Goal: Task Accomplishment & Management: Use online tool/utility

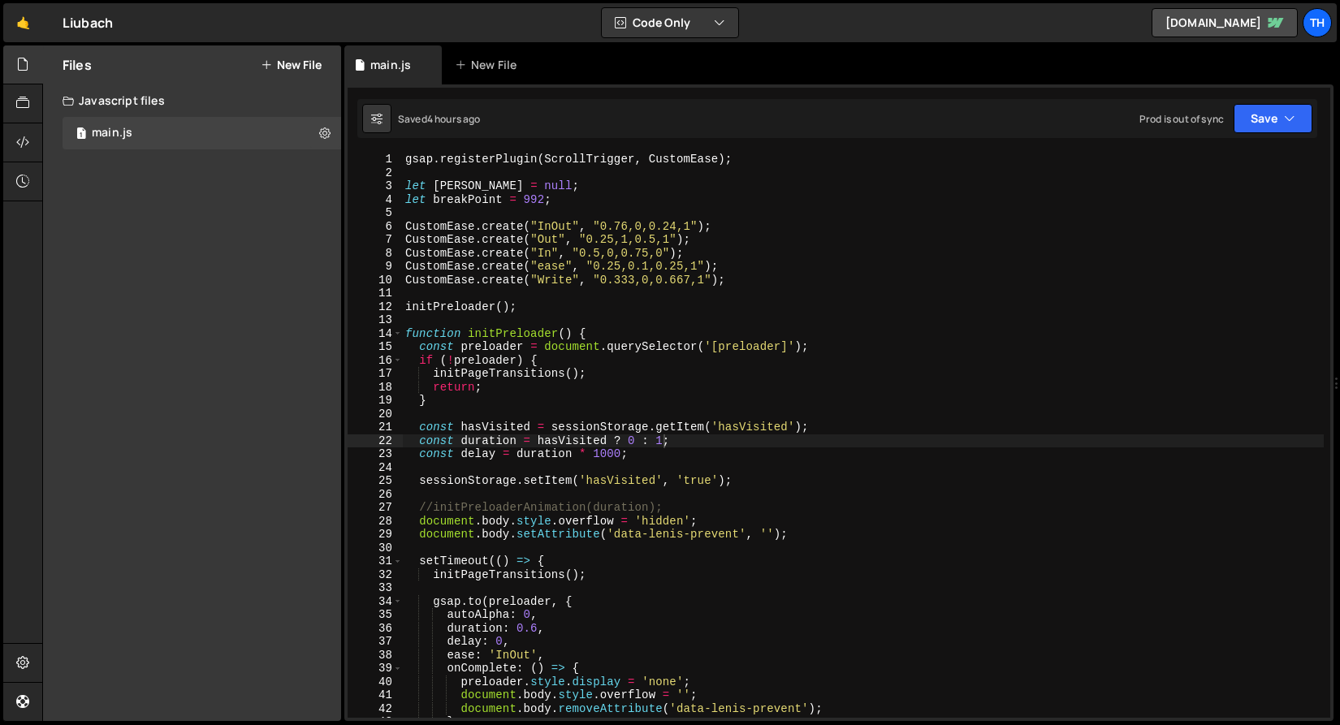
scroll to position [4293, 0]
click at [397, 339] on span at bounding box center [397, 334] width 9 height 14
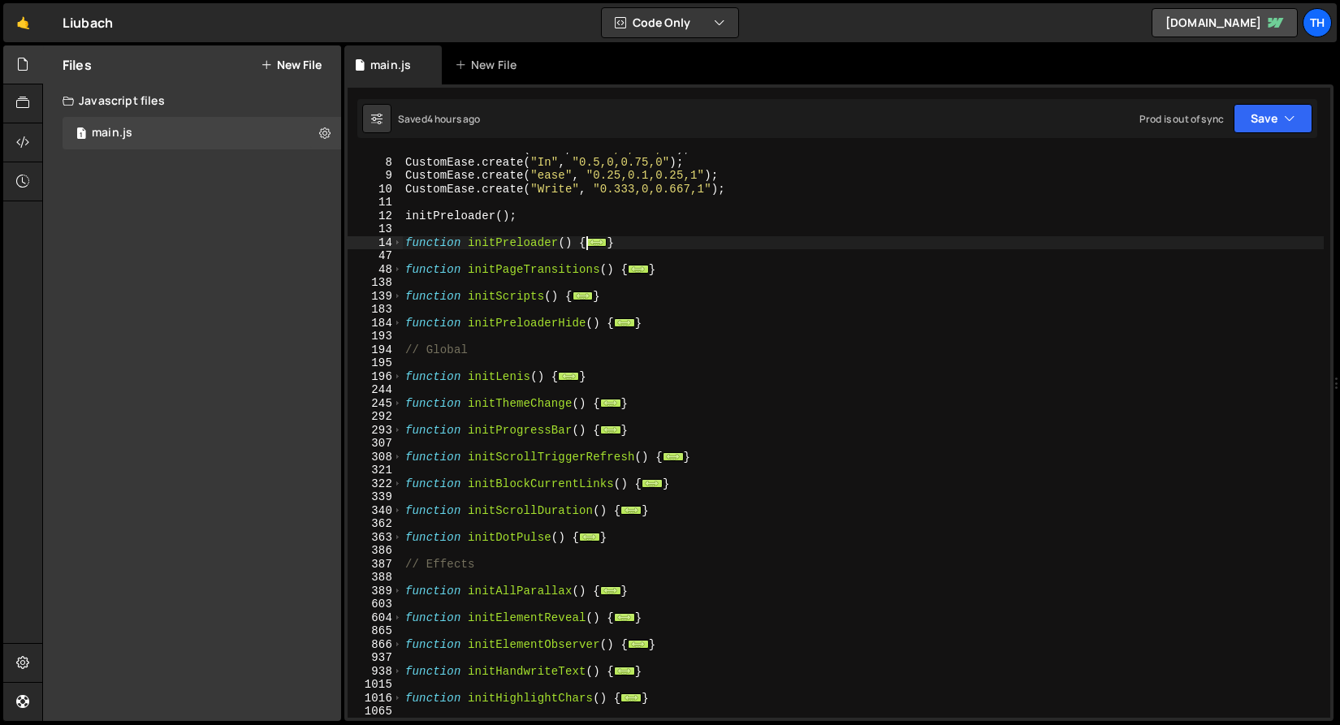
scroll to position [191, 0]
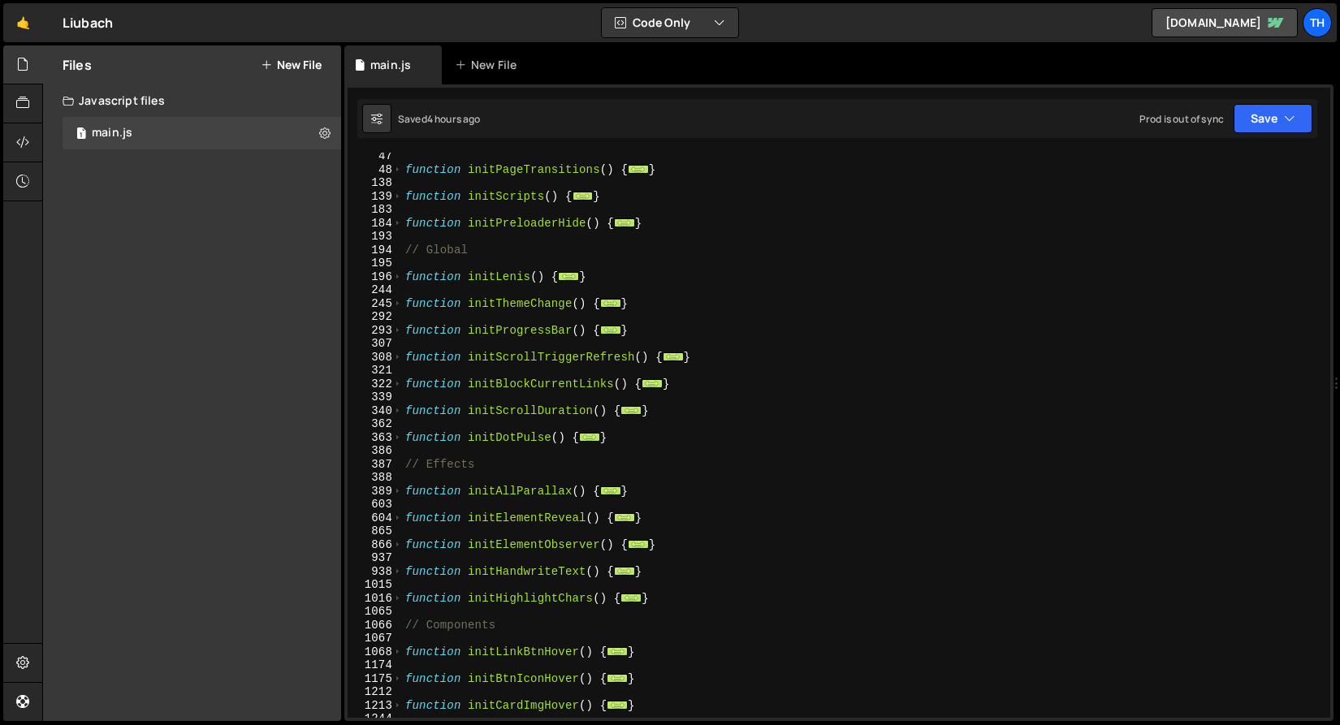
click at [403, 352] on div "function initPageTransitions ( ) { ... } function initScripts ( ) { ... } funct…" at bounding box center [863, 445] width 922 height 592
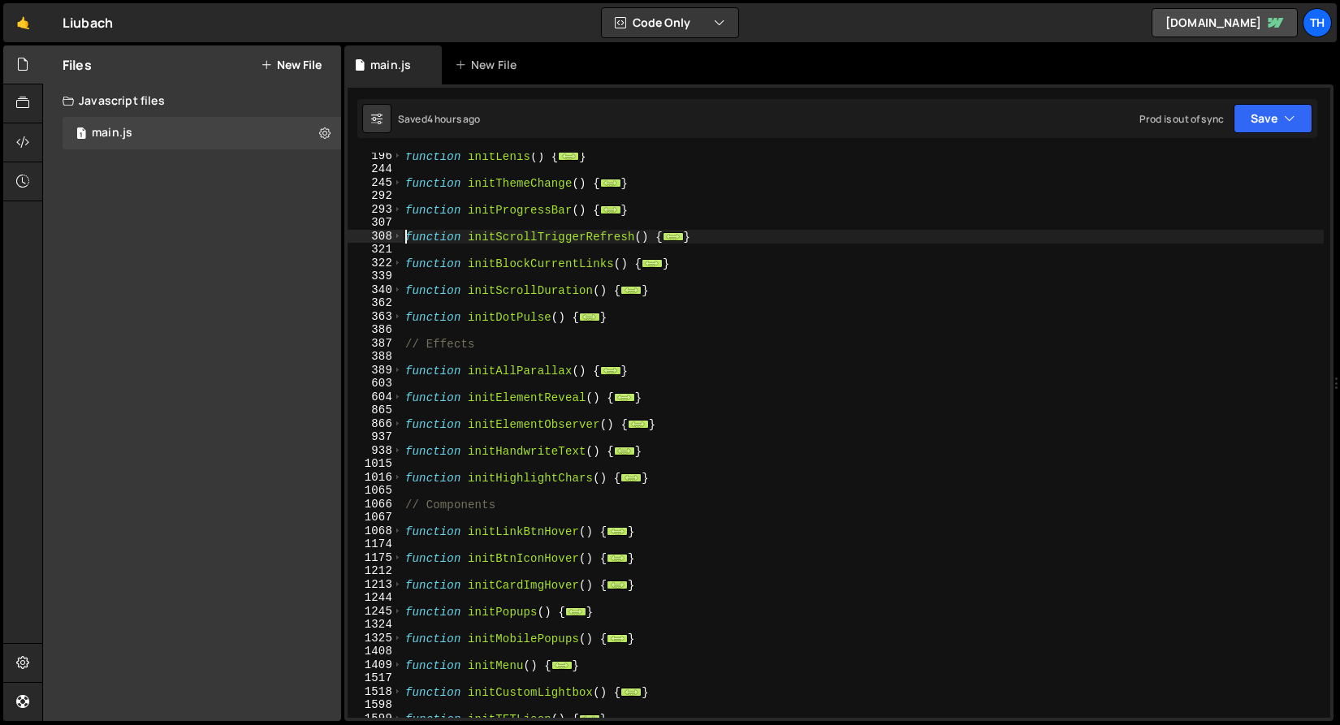
scroll to position [312, 0]
click at [403, 401] on div "function initLenis ( ) { ... } function initThemeChange ( ) { ... } function in…" at bounding box center [863, 445] width 922 height 592
click at [398, 402] on span at bounding box center [397, 398] width 9 height 14
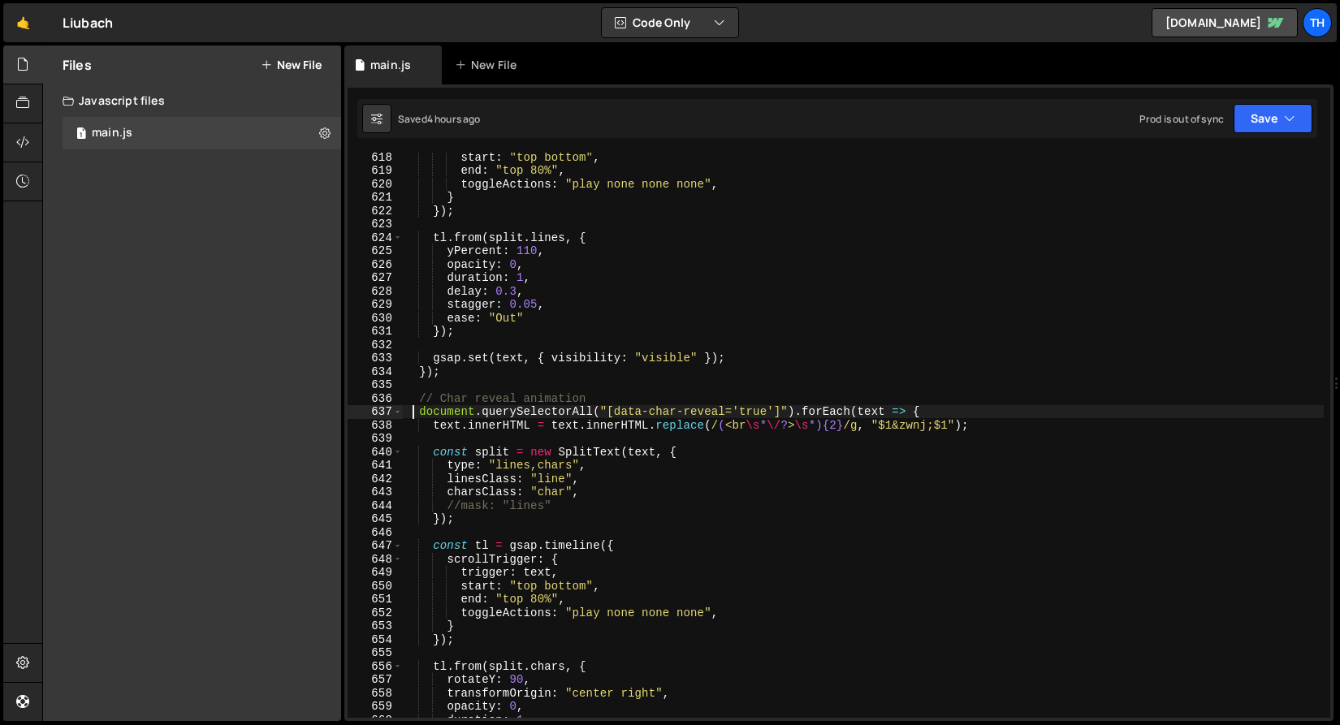
scroll to position [889, 0]
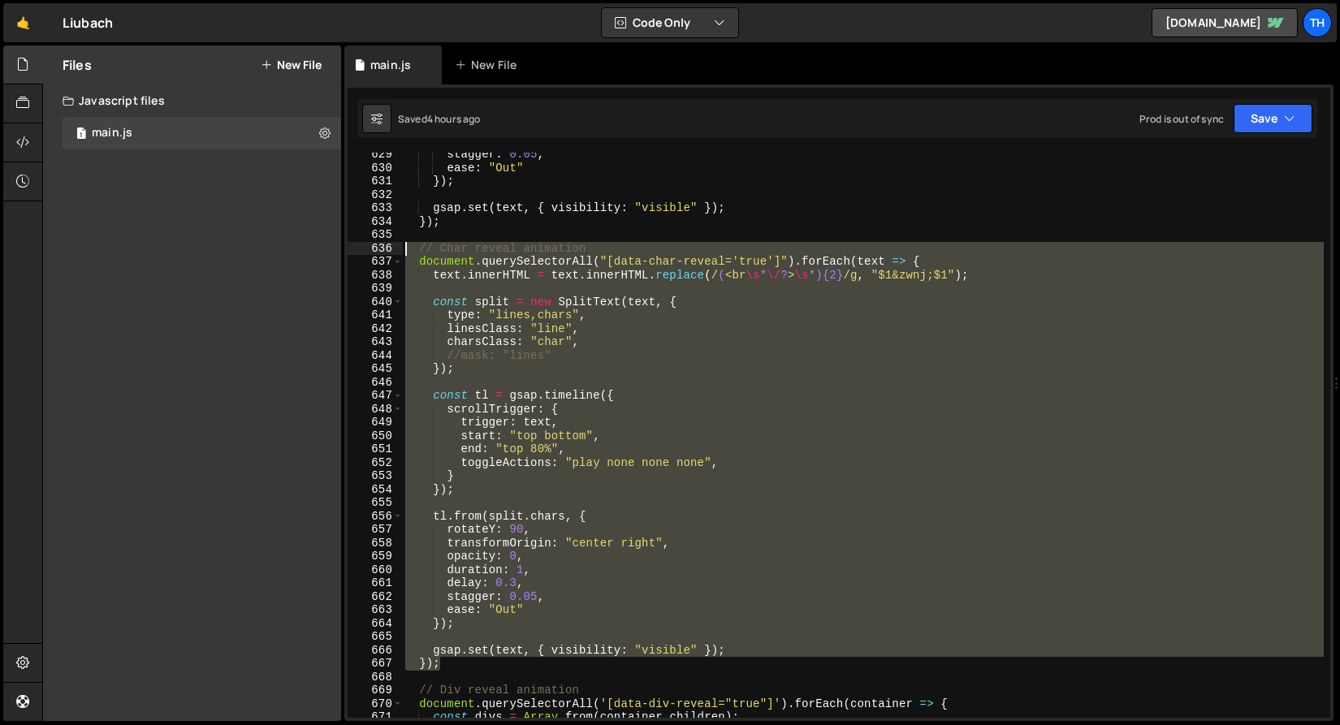
drag, startPoint x: 445, startPoint y: 637, endPoint x: 188, endPoint y: 248, distance: 465.3
click at [188, 248] on div "Files New File Javascript files 1 main.js 0 CSS files Copy share link Edit File…" at bounding box center [691, 383] width 1298 height 676
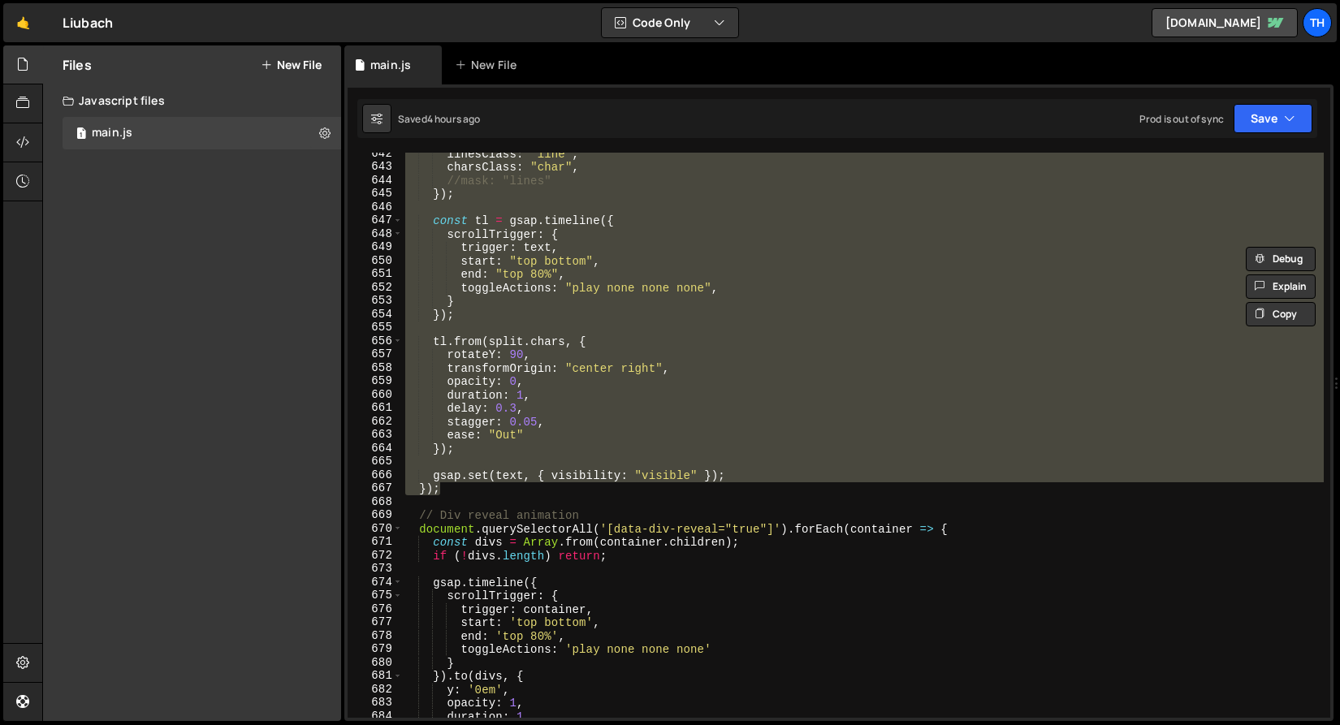
scroll to position [1271, 0]
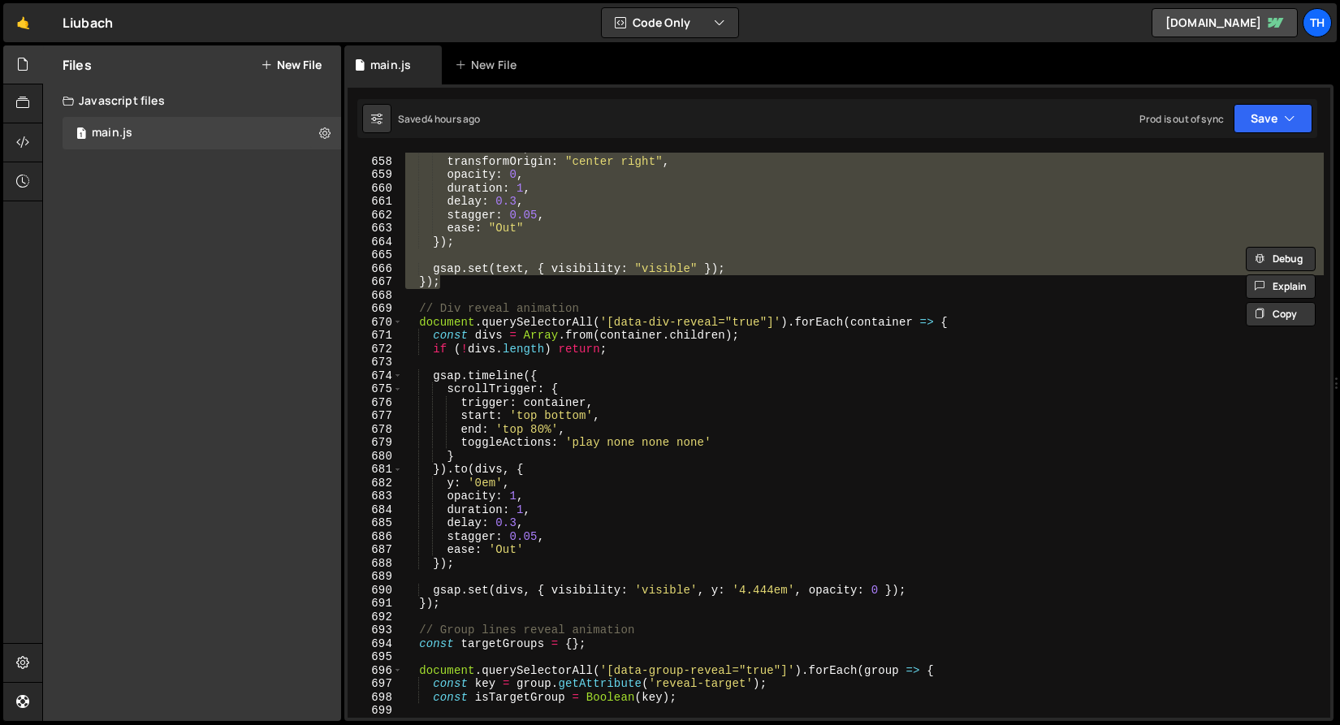
click at [397, 329] on div "671" at bounding box center [375, 336] width 55 height 14
click at [397, 326] on span at bounding box center [397, 323] width 9 height 14
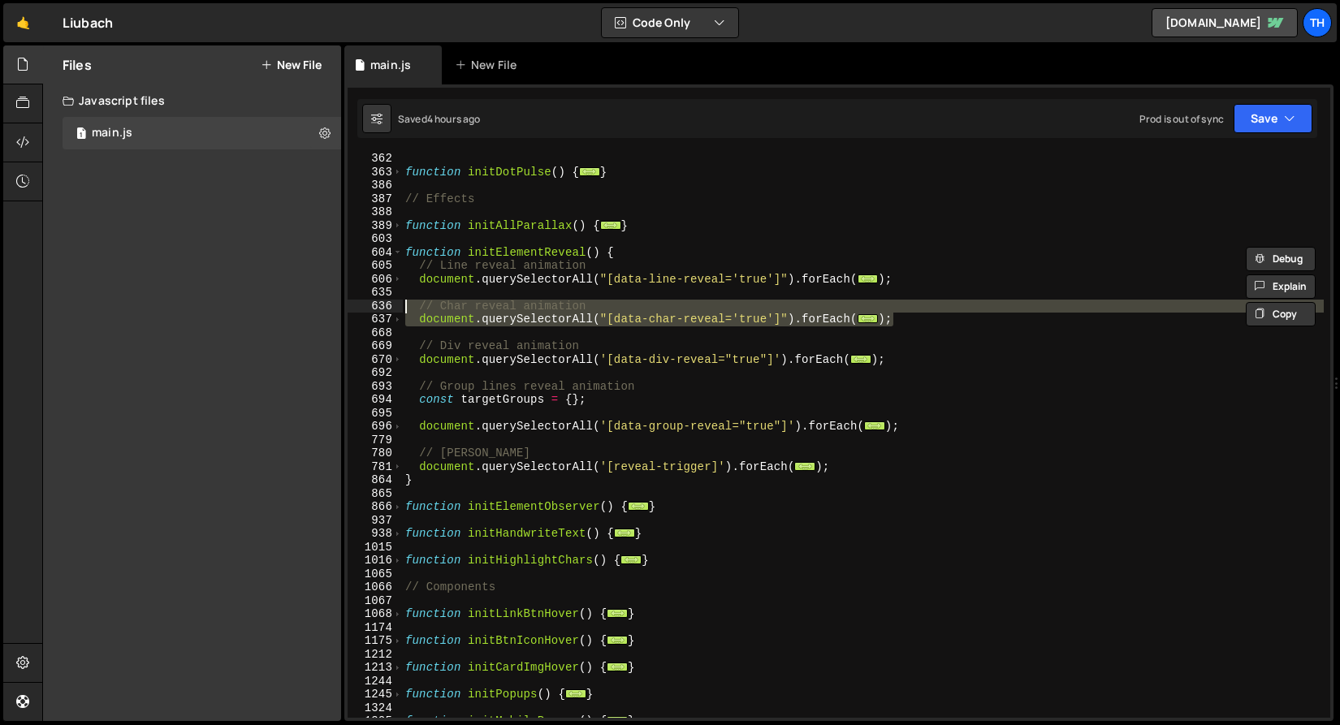
scroll to position [443, 0]
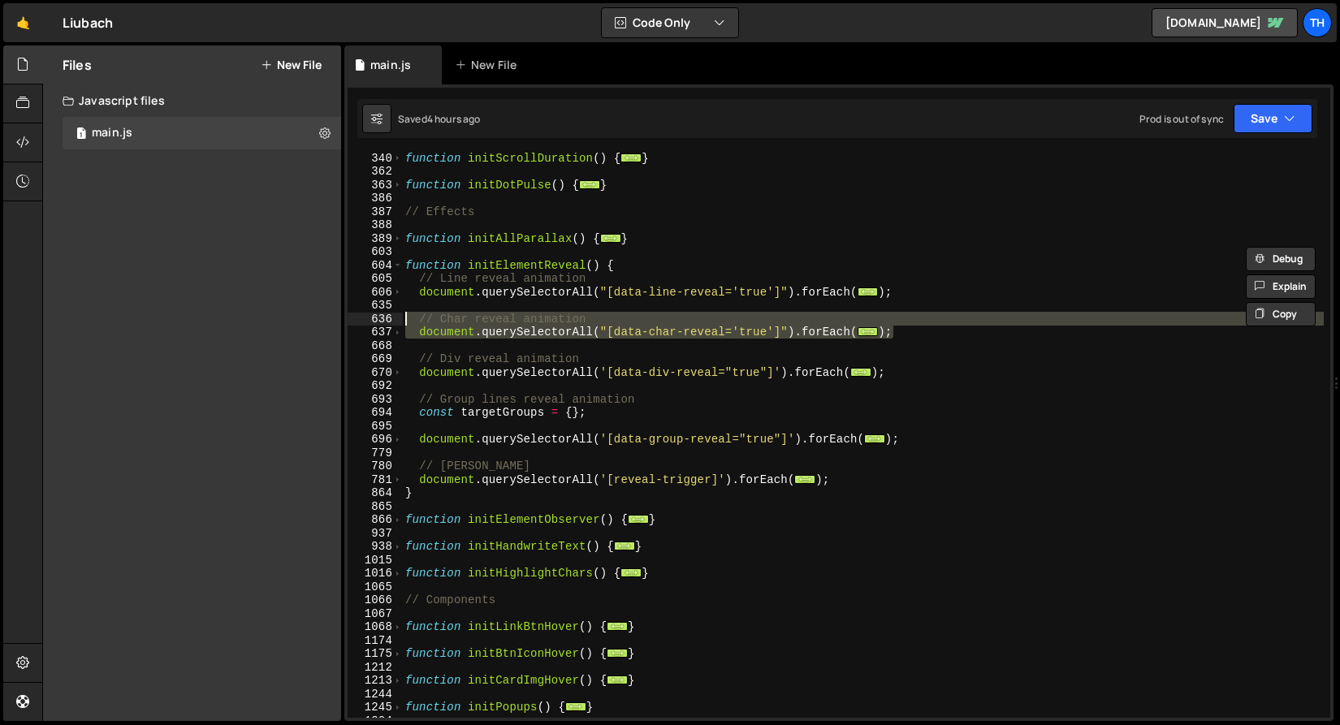
click at [409, 463] on div "function initScrollDuration ( ) { ... } function initDotPulse ( ) { ... } // Ef…" at bounding box center [863, 447] width 922 height 592
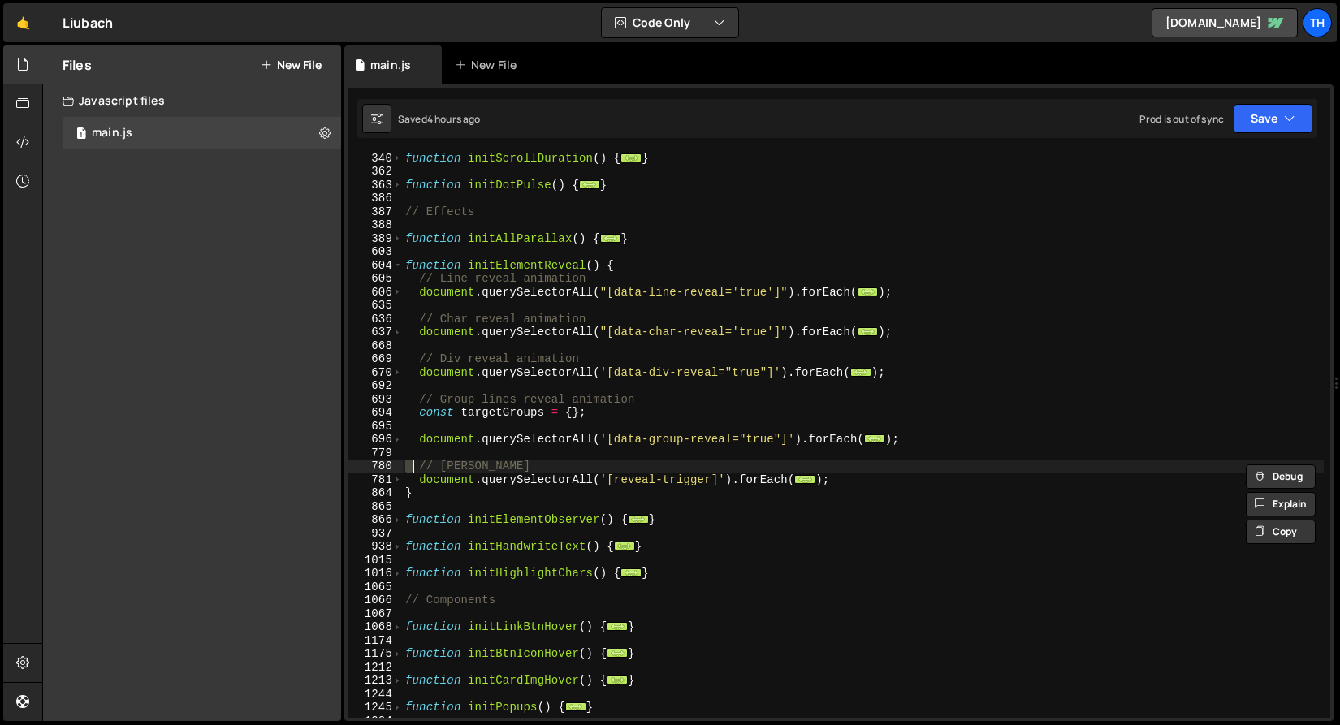
scroll to position [0, 9]
click at [652, 269] on div "function initScrollDuration ( ) { ... } function initDotPulse ( ) { ... } // Ef…" at bounding box center [863, 447] width 922 height 592
type textarea "function initElementReveal() {"
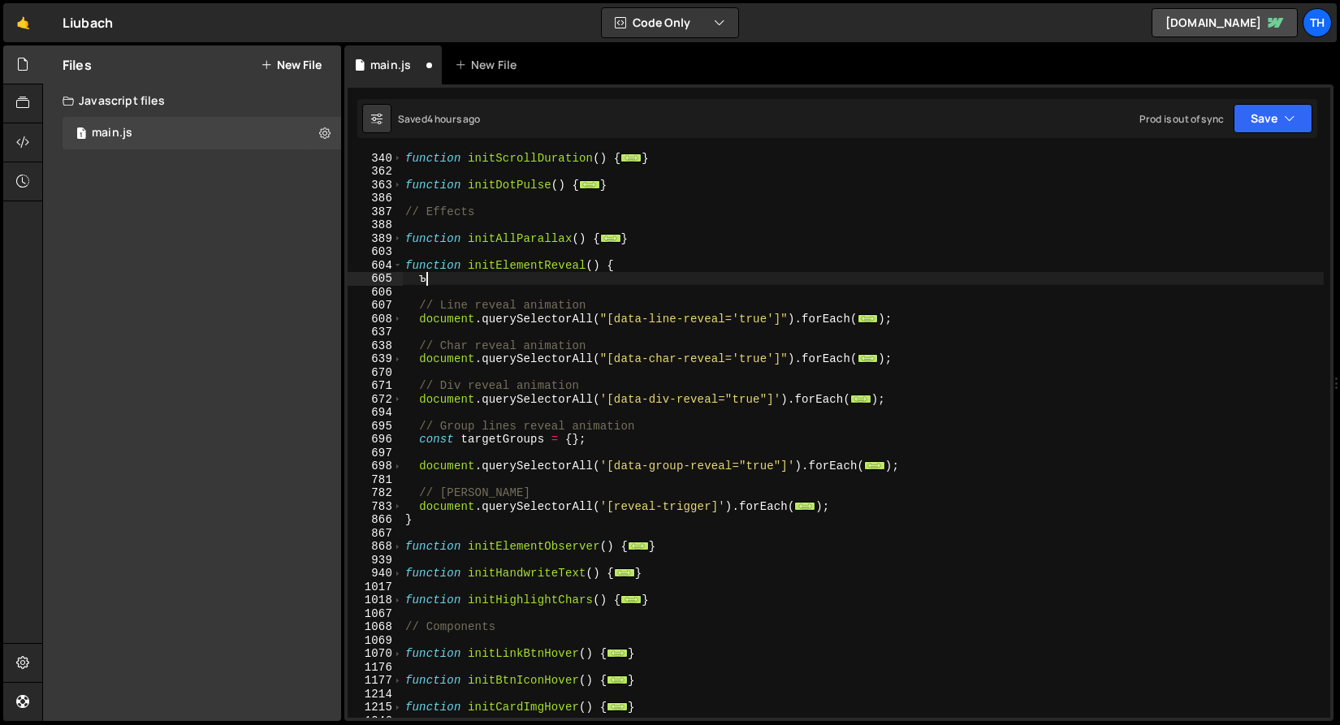
scroll to position [0, 1]
type textarea "ъ"
type textarea "function initElementReveal() {"
paste textarea "});"
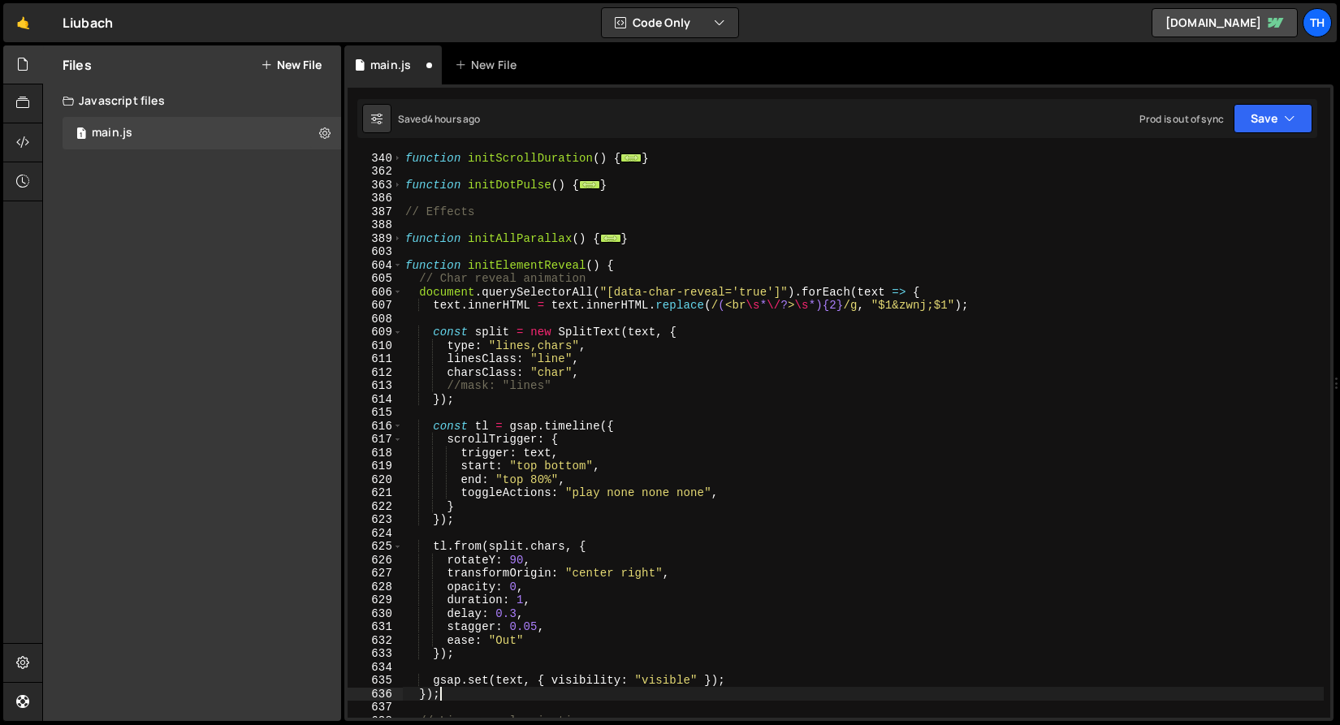
click at [455, 276] on div "function initScrollDuration ( ) { ... } function initDotPulse ( ) { ... } // Ef…" at bounding box center [863, 447] width 922 height 592
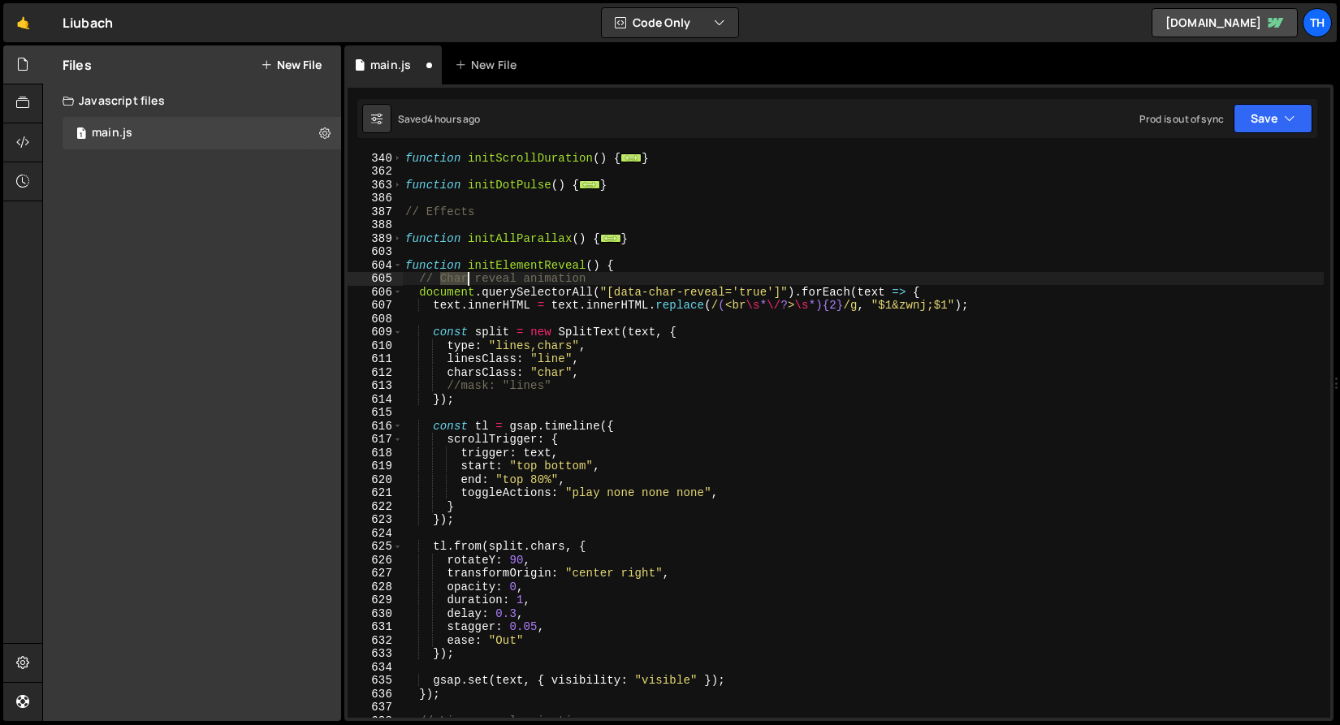
click at [455, 276] on div "function initScrollDuration ( ) { ... } function initDotPulse ( ) { ... } // Ef…" at bounding box center [863, 447] width 922 height 592
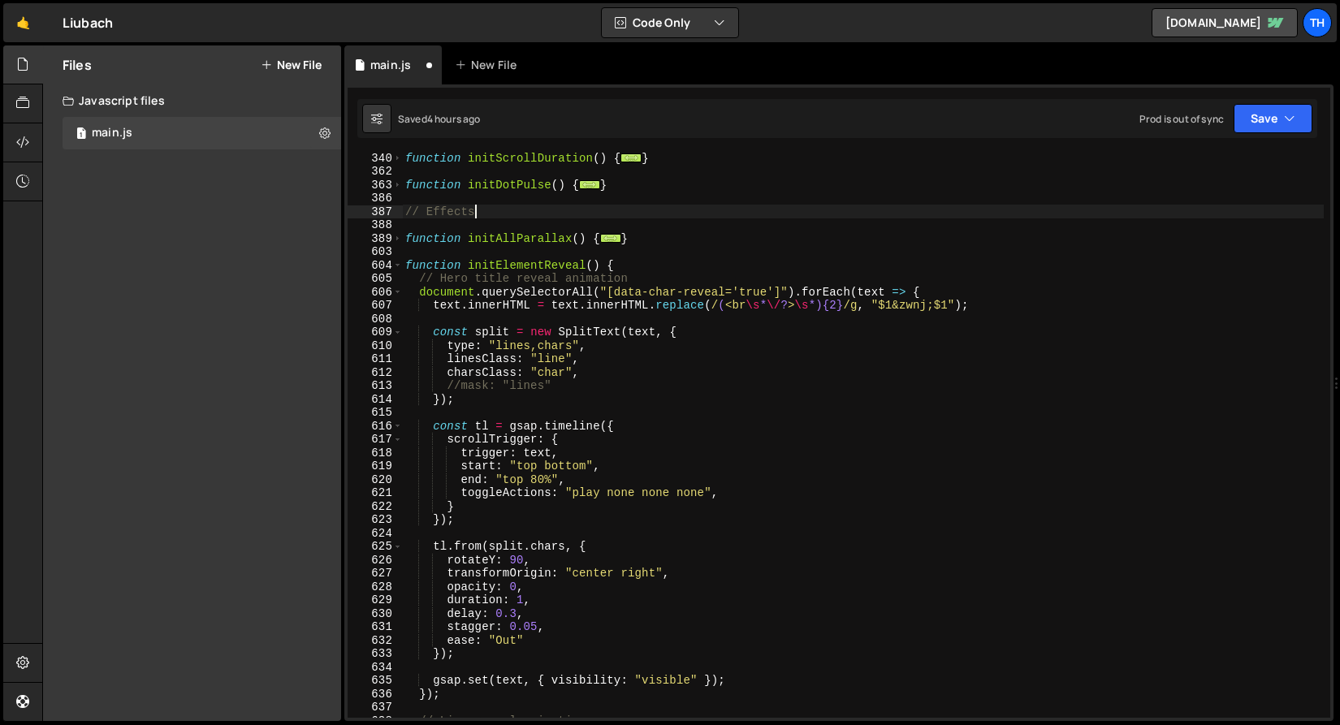
click at [581, 210] on div "function initScrollDuration ( ) { ... } function initDotPulse ( ) { ... } // Ef…" at bounding box center [863, 447] width 922 height 592
click at [663, 294] on div "function initScrollDuration ( ) { ... } function initDotPulse ( ) { ... } // Ef…" at bounding box center [863, 447] width 922 height 592
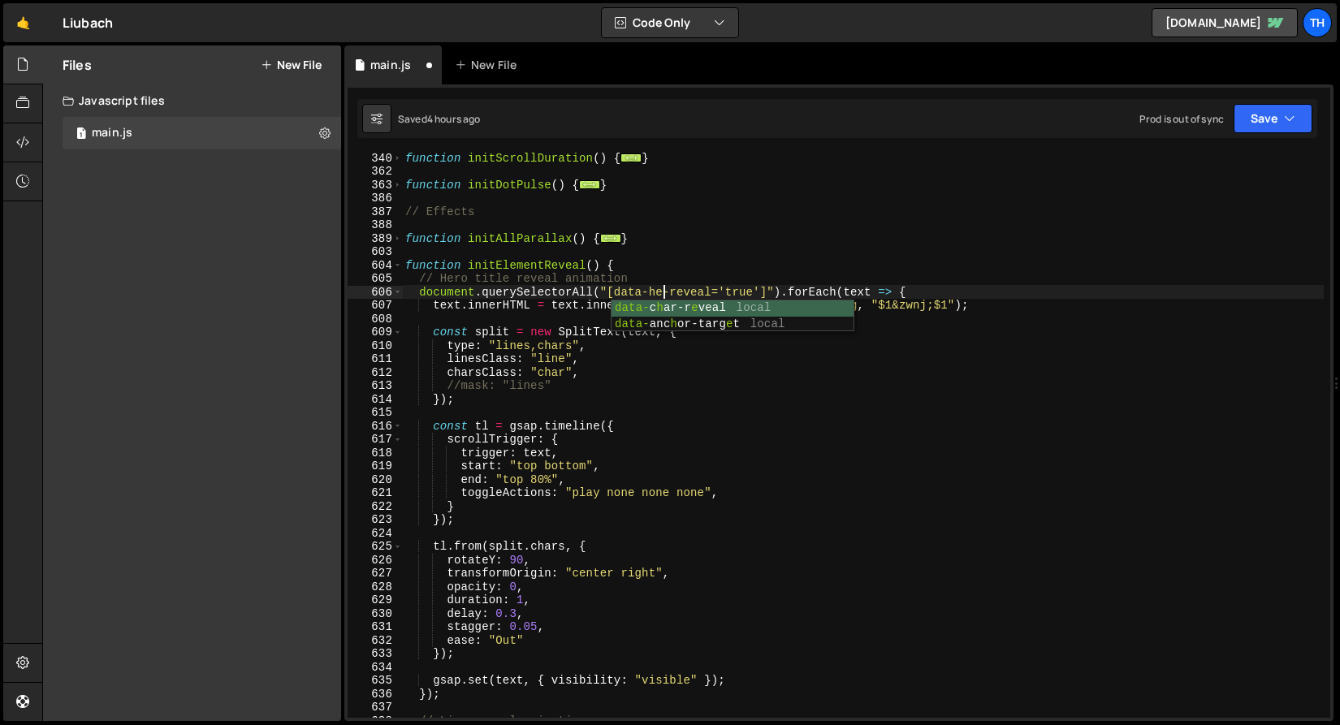
scroll to position [0, 19]
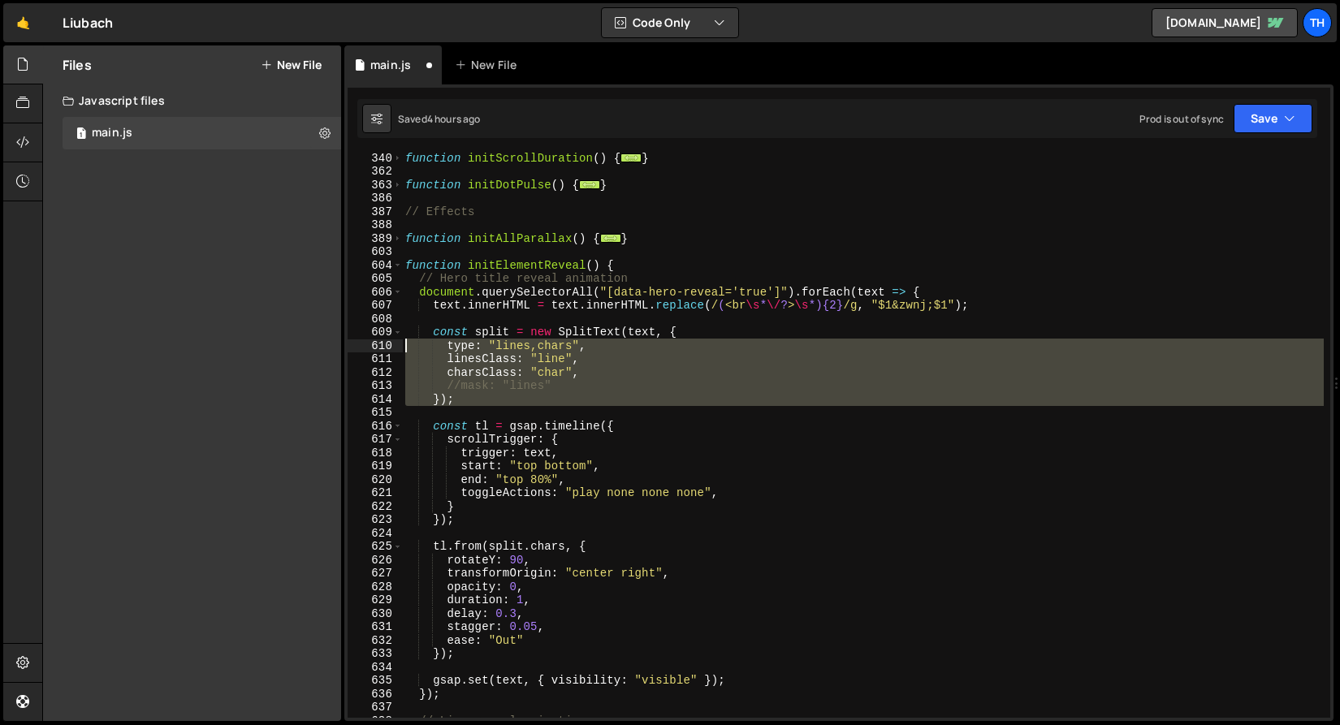
drag, startPoint x: 517, startPoint y: 408, endPoint x: 348, endPoint y: 339, distance: 182.8
click at [348, 339] on div "document.querySelectorAll("[data-hero-reveal='true']").forEach(text => { 340 36…" at bounding box center [839, 435] width 983 height 565
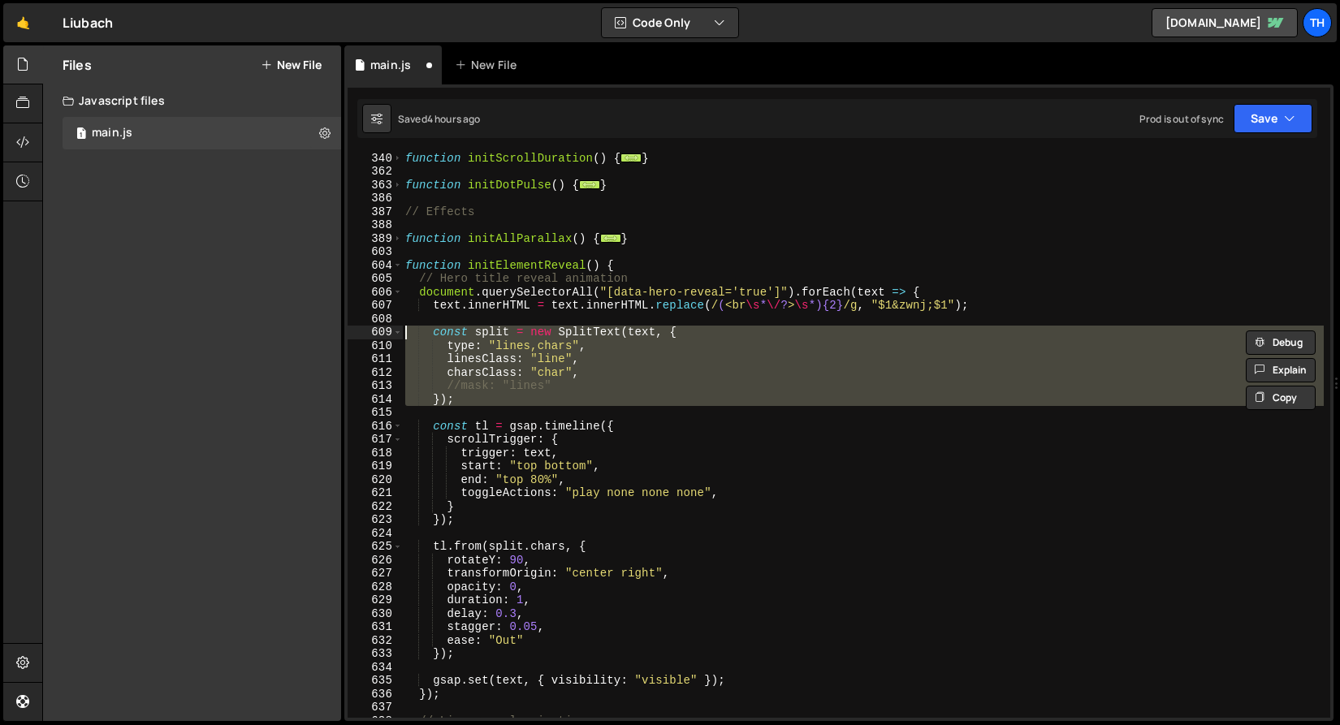
scroll to position [0, 18]
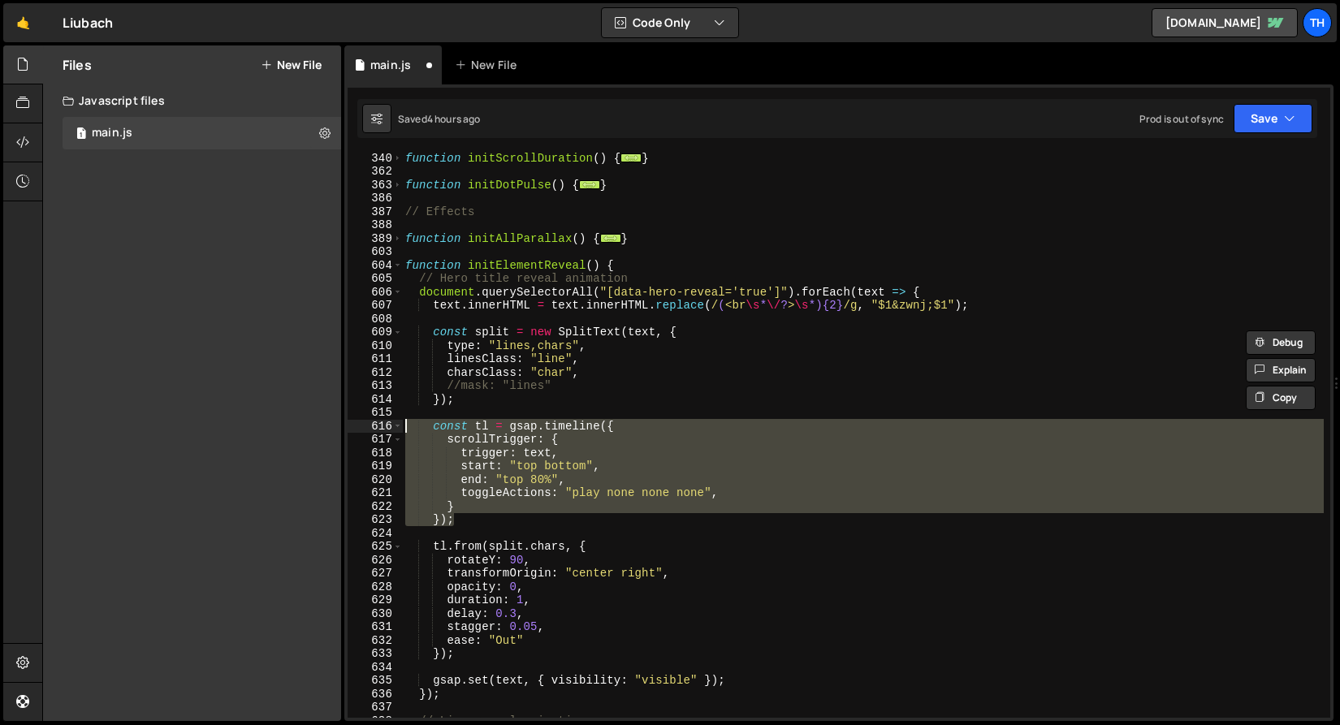
drag, startPoint x: 502, startPoint y: 521, endPoint x: 343, endPoint y: 428, distance: 184.1
click at [343, 428] on div "Files New File Javascript files 1 main.js 0 CSS files Copy share link Edit File…" at bounding box center [691, 383] width 1298 height 676
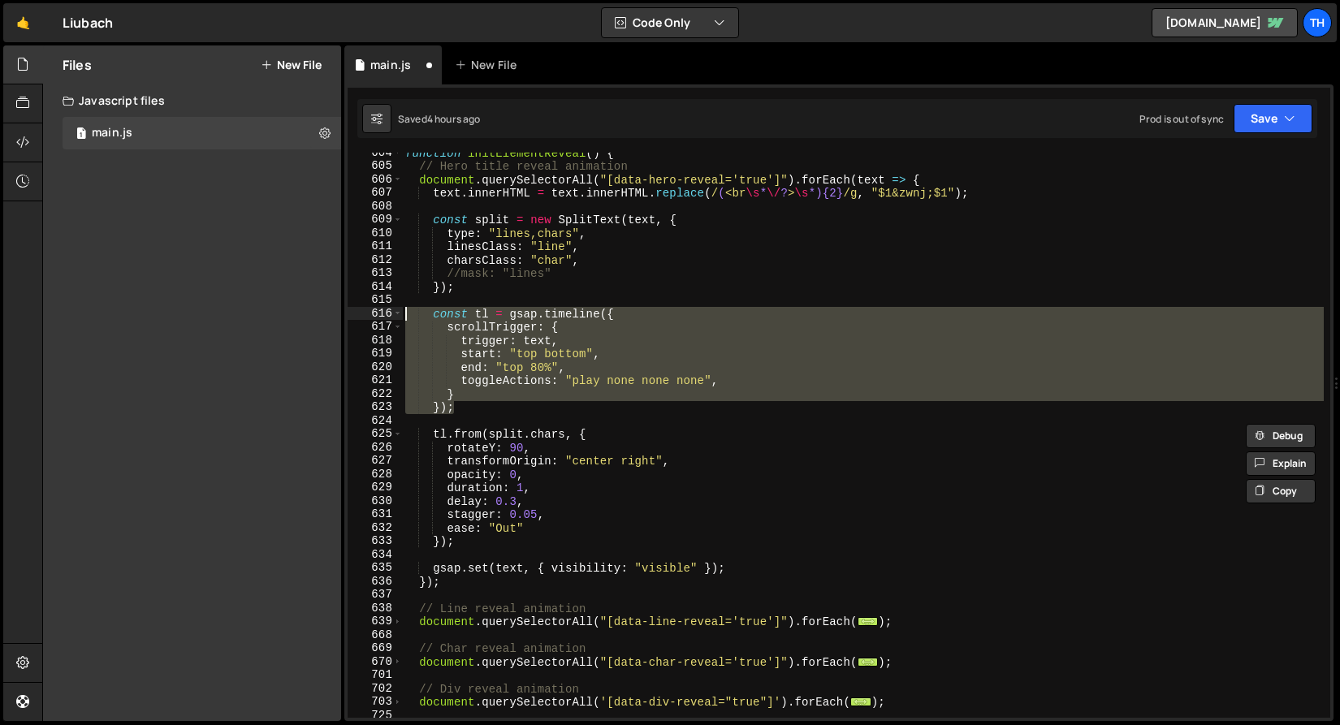
scroll to position [556, 0]
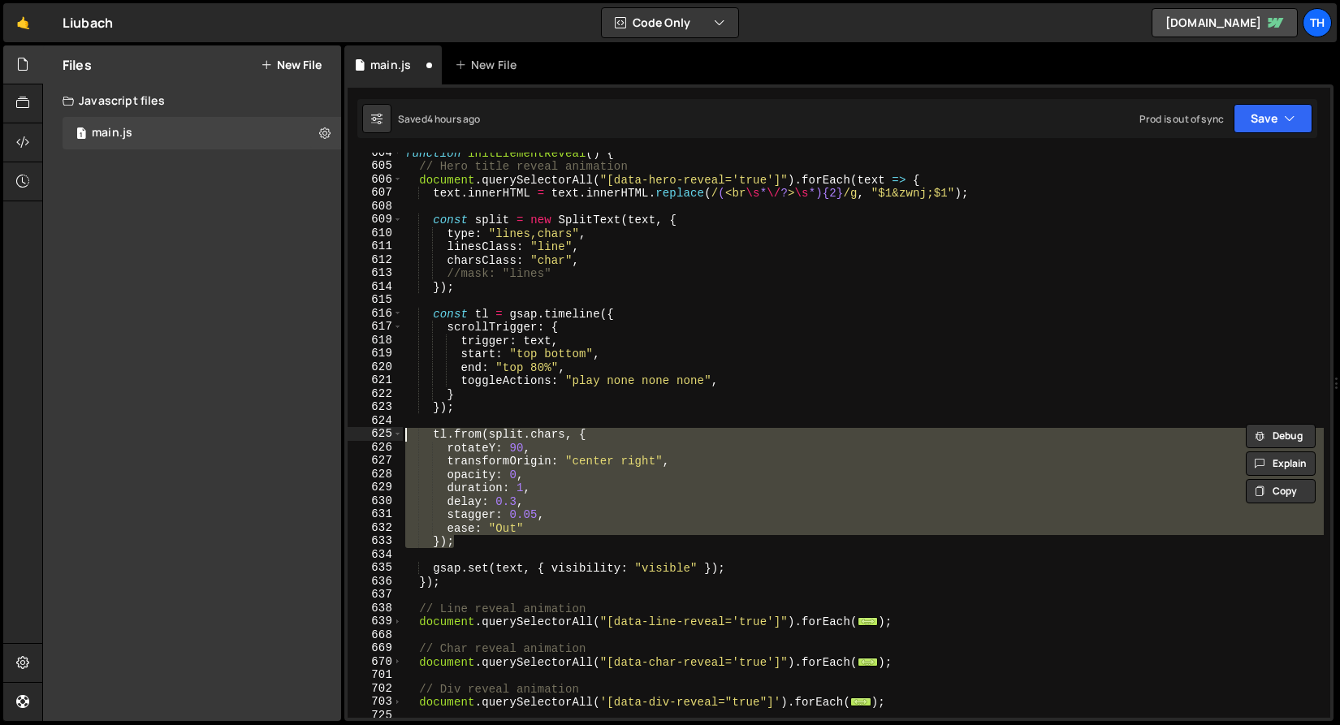
drag, startPoint x: 478, startPoint y: 539, endPoint x: 285, endPoint y: 439, distance: 217.9
click at [285, 439] on div "Files New File Javascript files 1 main.js 0 CSS files Copy share link Edit File…" at bounding box center [691, 383] width 1298 height 676
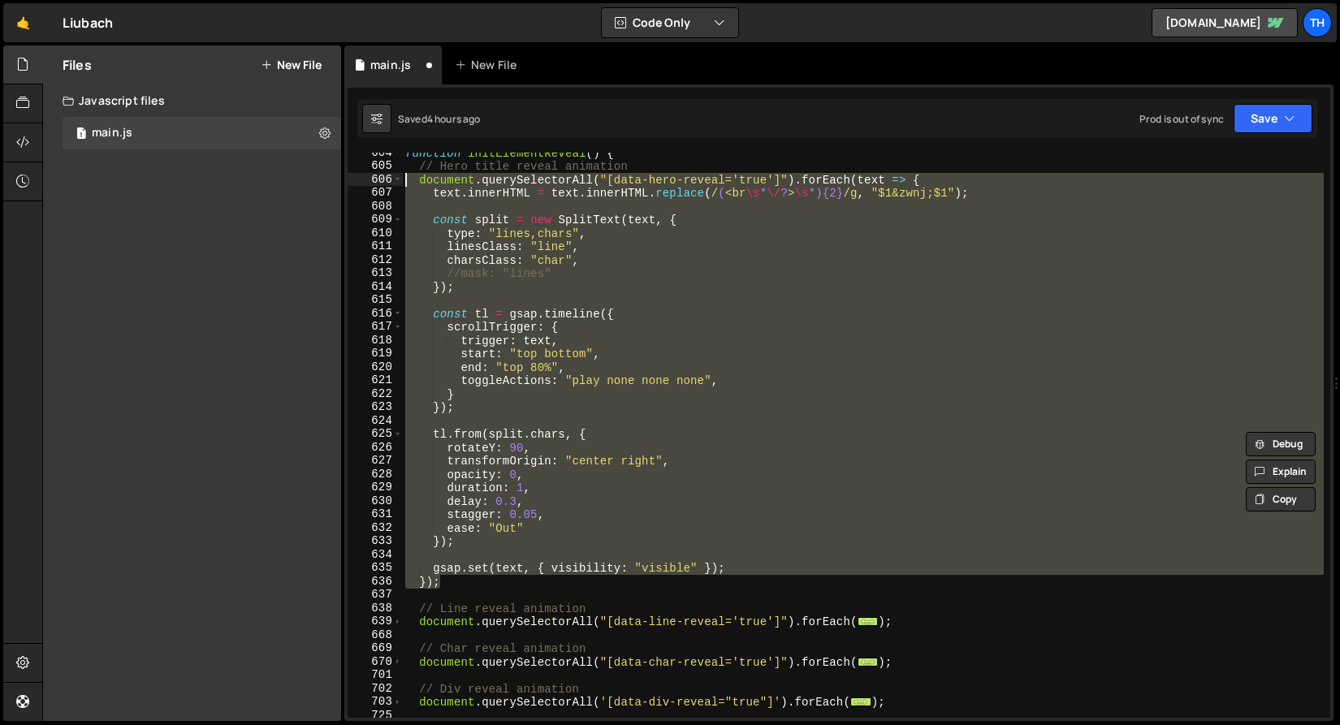
drag, startPoint x: 505, startPoint y: 584, endPoint x: 164, endPoint y: 180, distance: 528.4
click at [164, 180] on div "Files New File Javascript files 1 main.js 0 CSS files Copy share link Edit File…" at bounding box center [691, 383] width 1298 height 676
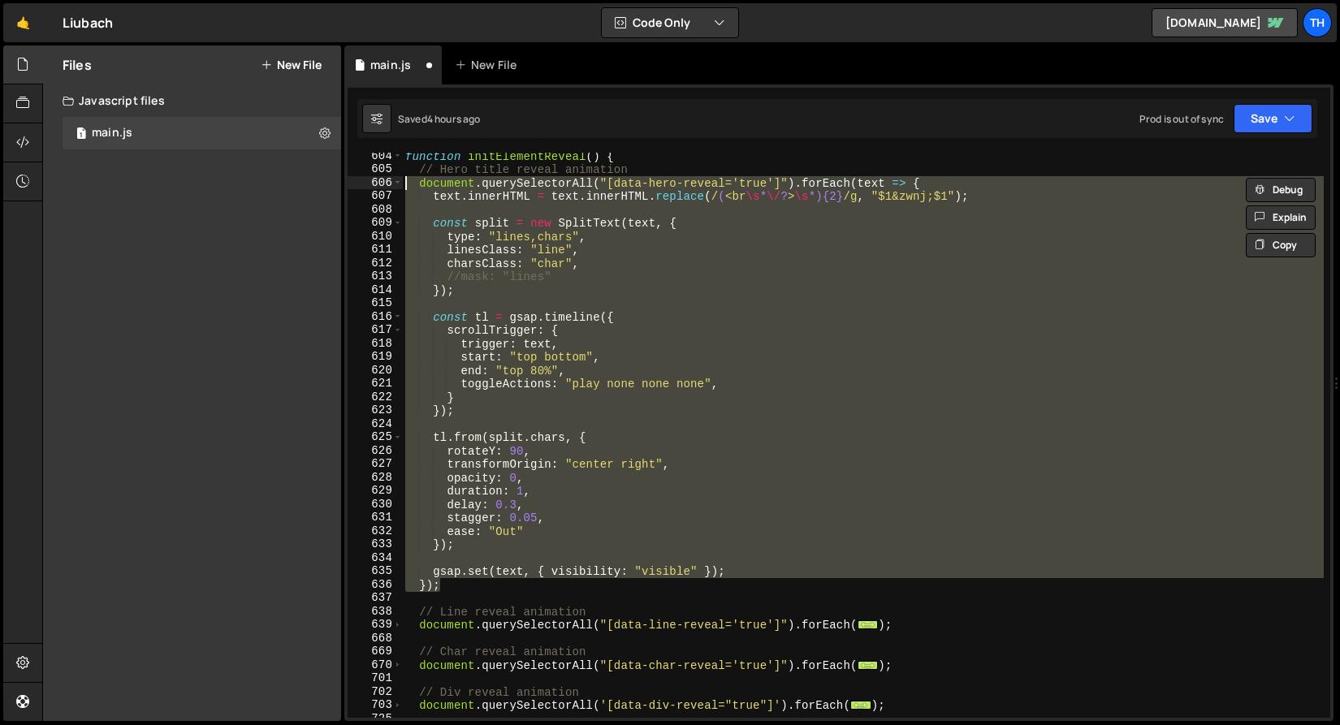
scroll to position [538, 0]
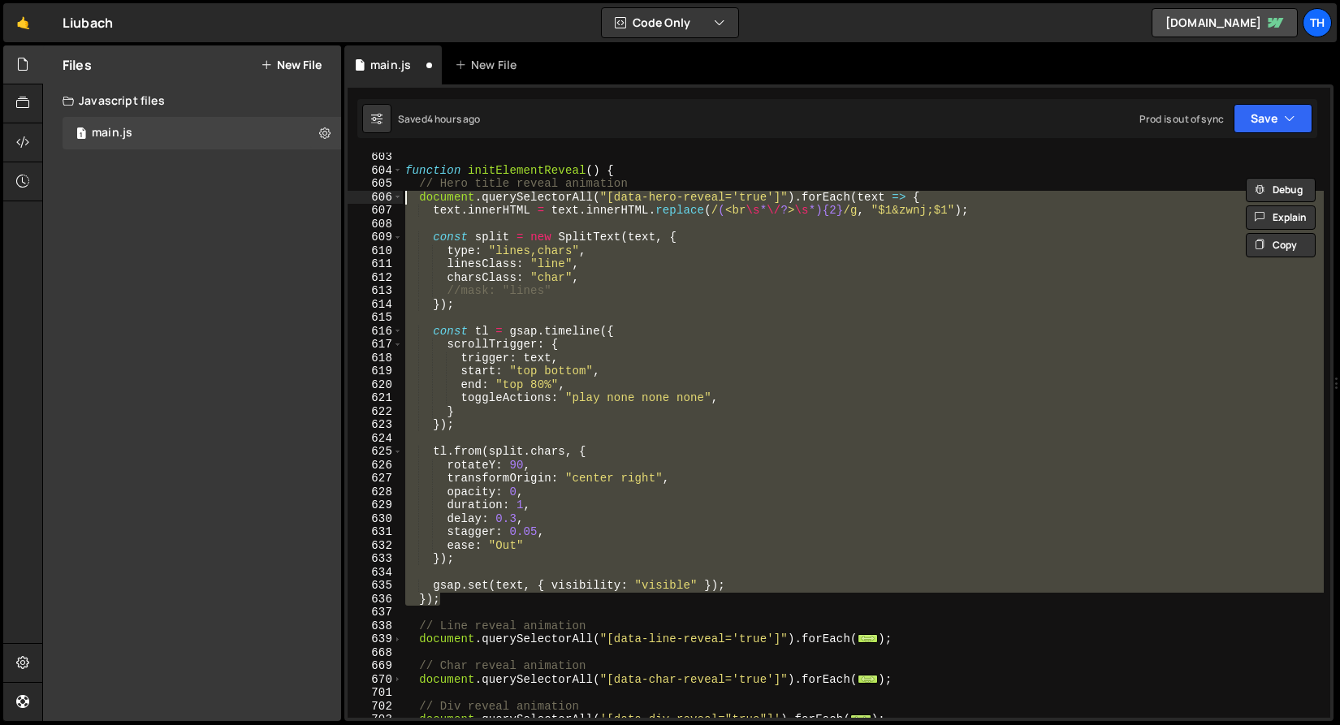
paste textarea "})"
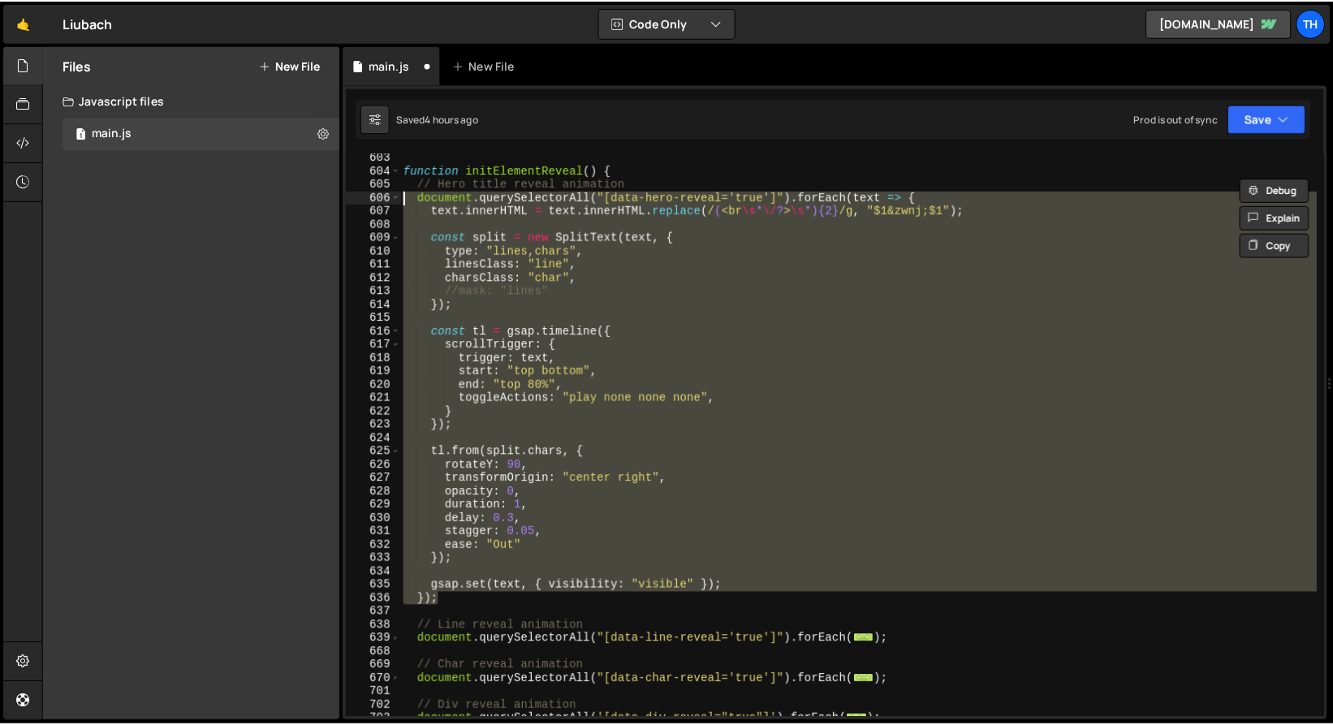
scroll to position [0, 0]
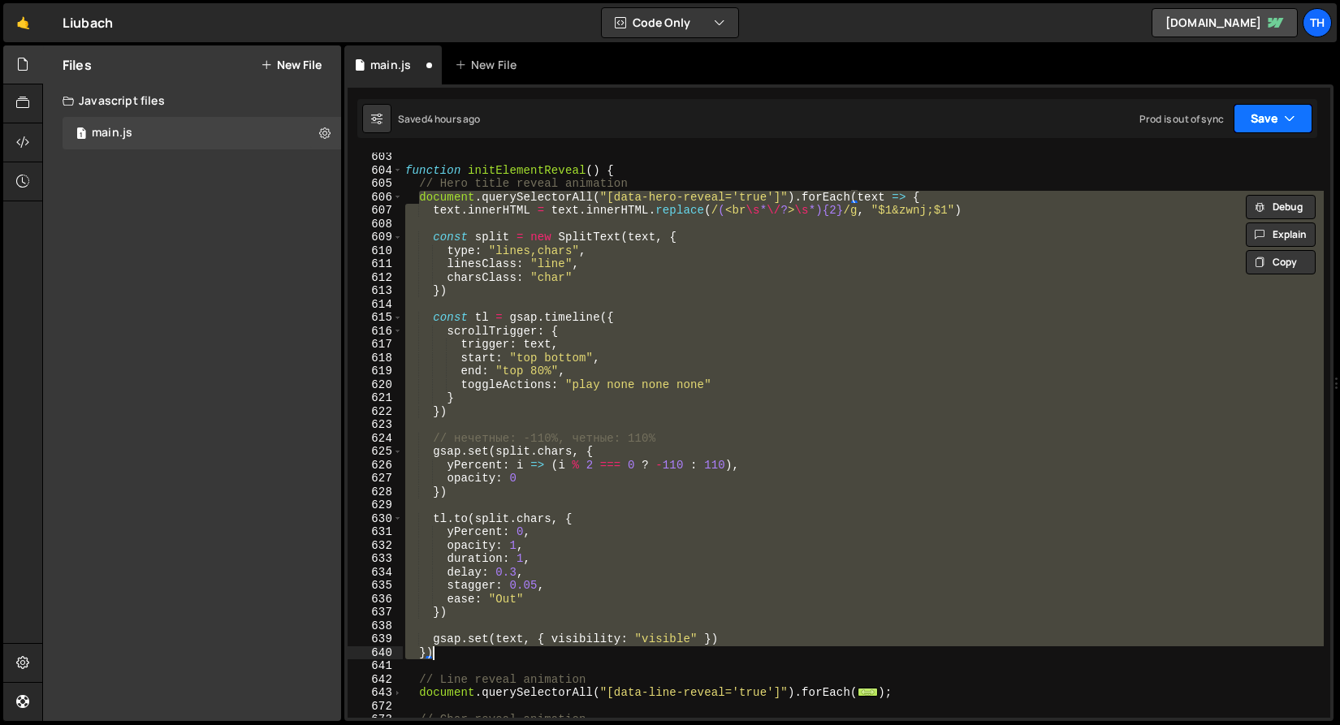
click at [1257, 119] on button "Save" at bounding box center [1273, 118] width 79 height 29
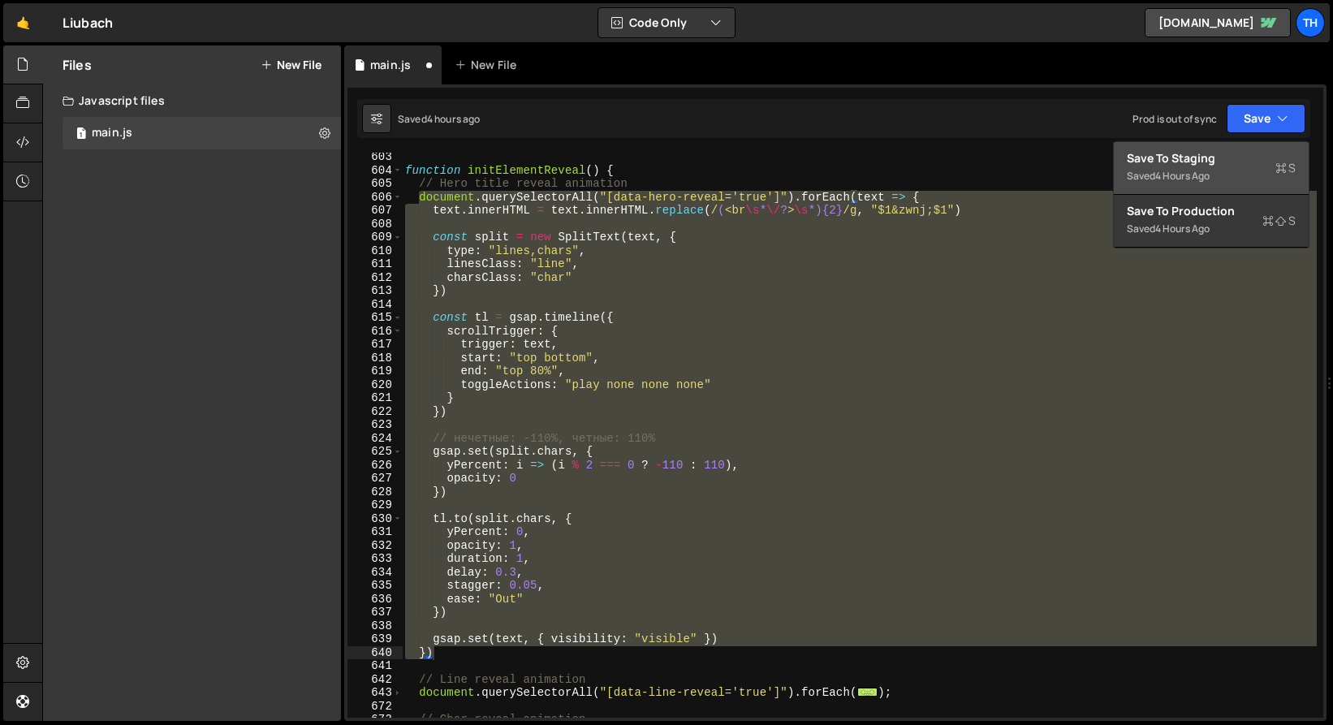
click at [1210, 177] on div "4 hours ago" at bounding box center [1183, 176] width 54 height 14
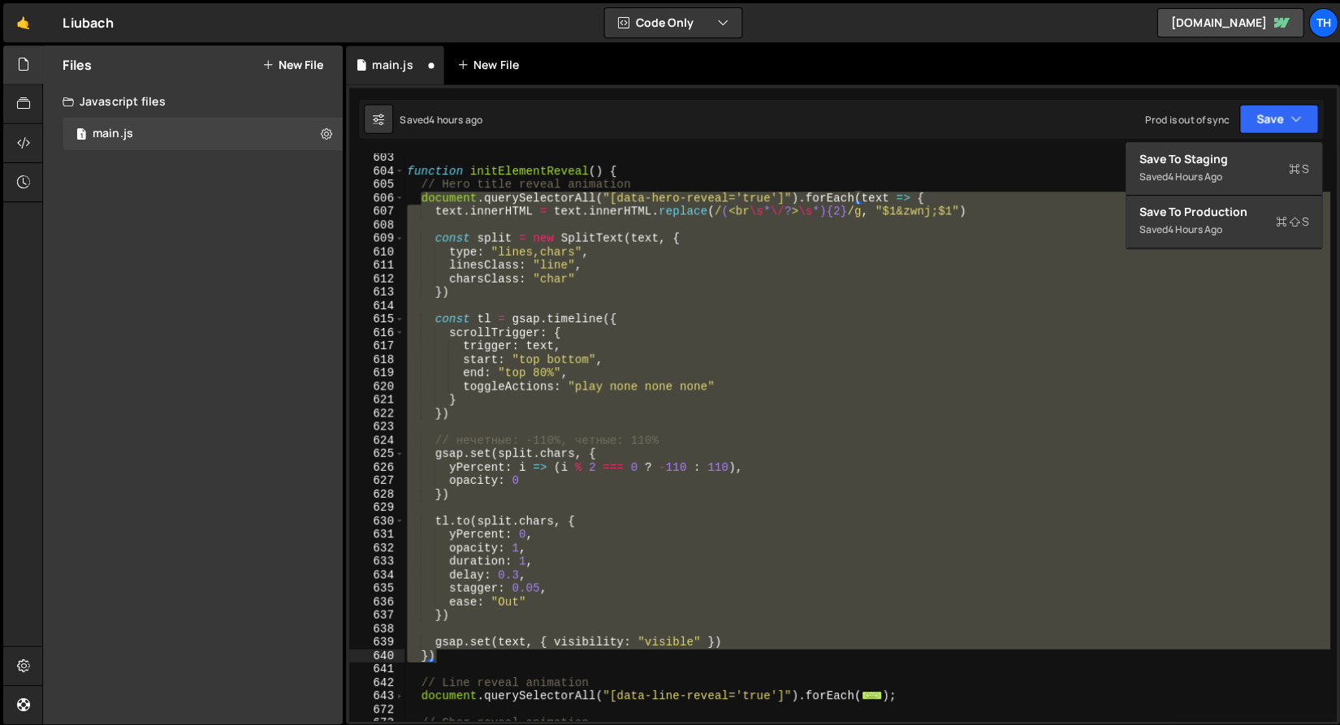
scroll to position [7840, 0]
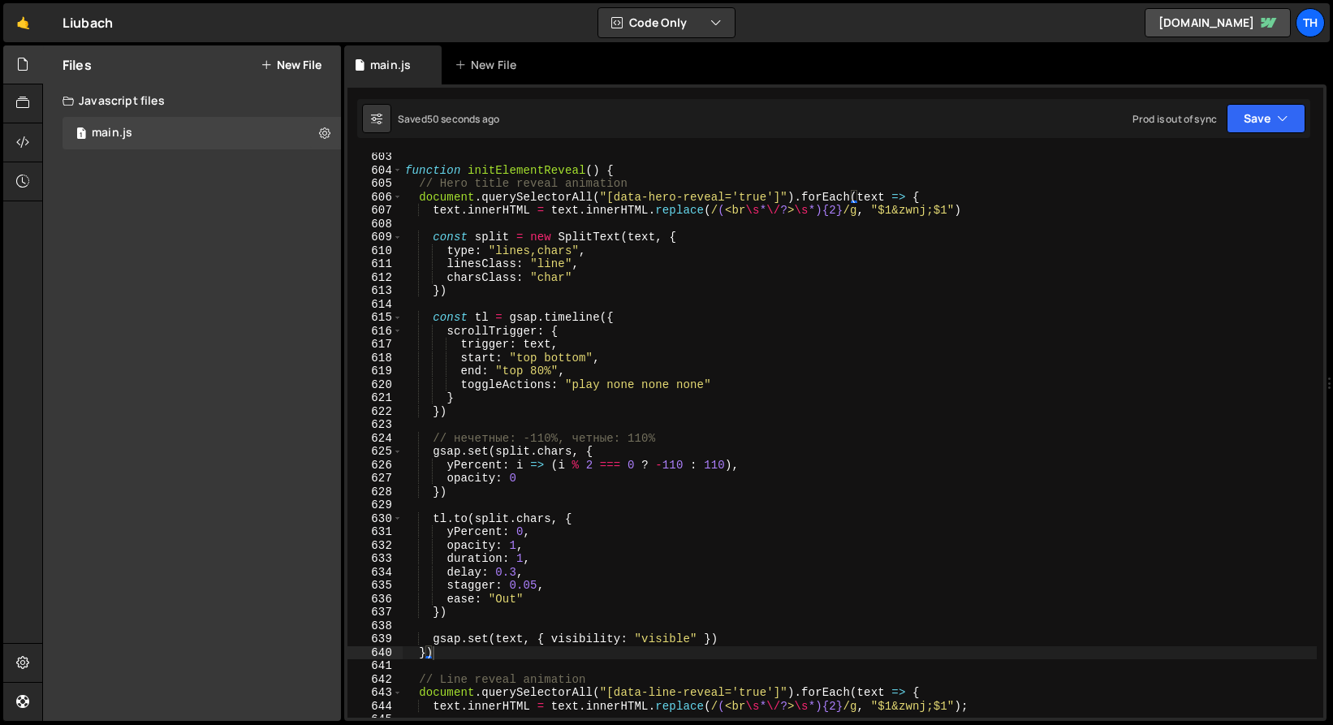
click at [560, 537] on div "function initElementReveal ( ) { // Hero title reveal animation document . quer…" at bounding box center [863, 446] width 922 height 592
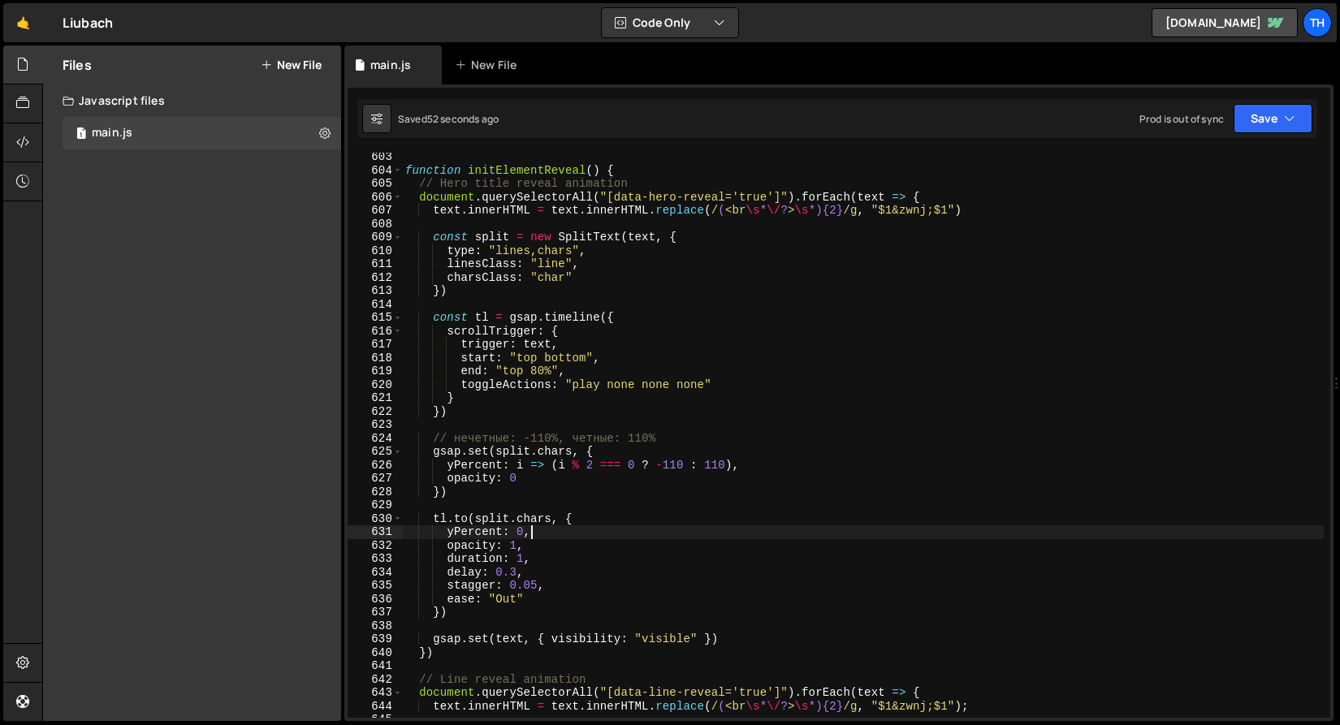
click at [508, 575] on div "function initElementReveal ( ) { // Hero title reveal animation document . quer…" at bounding box center [863, 446] width 922 height 592
click at [512, 572] on div "function initElementReveal ( ) { // Hero title reveal animation document . quer…" at bounding box center [863, 446] width 922 height 592
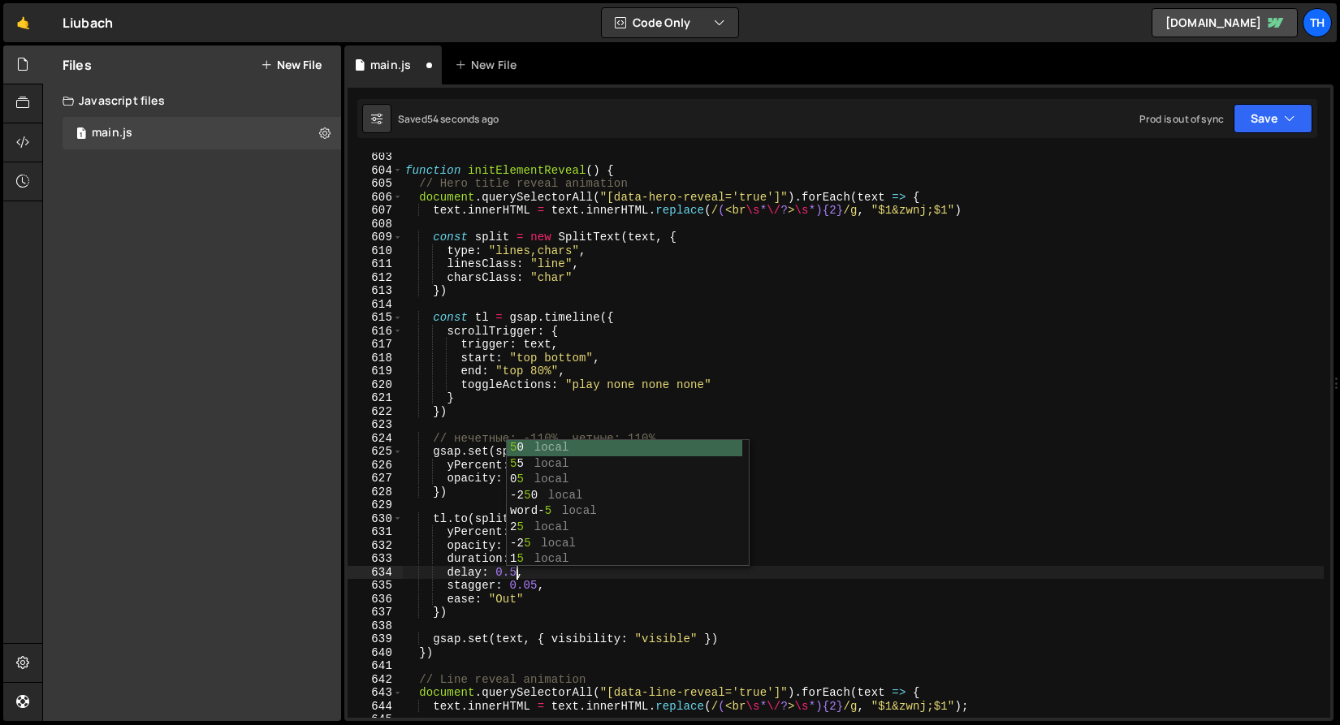
scroll to position [0, 7]
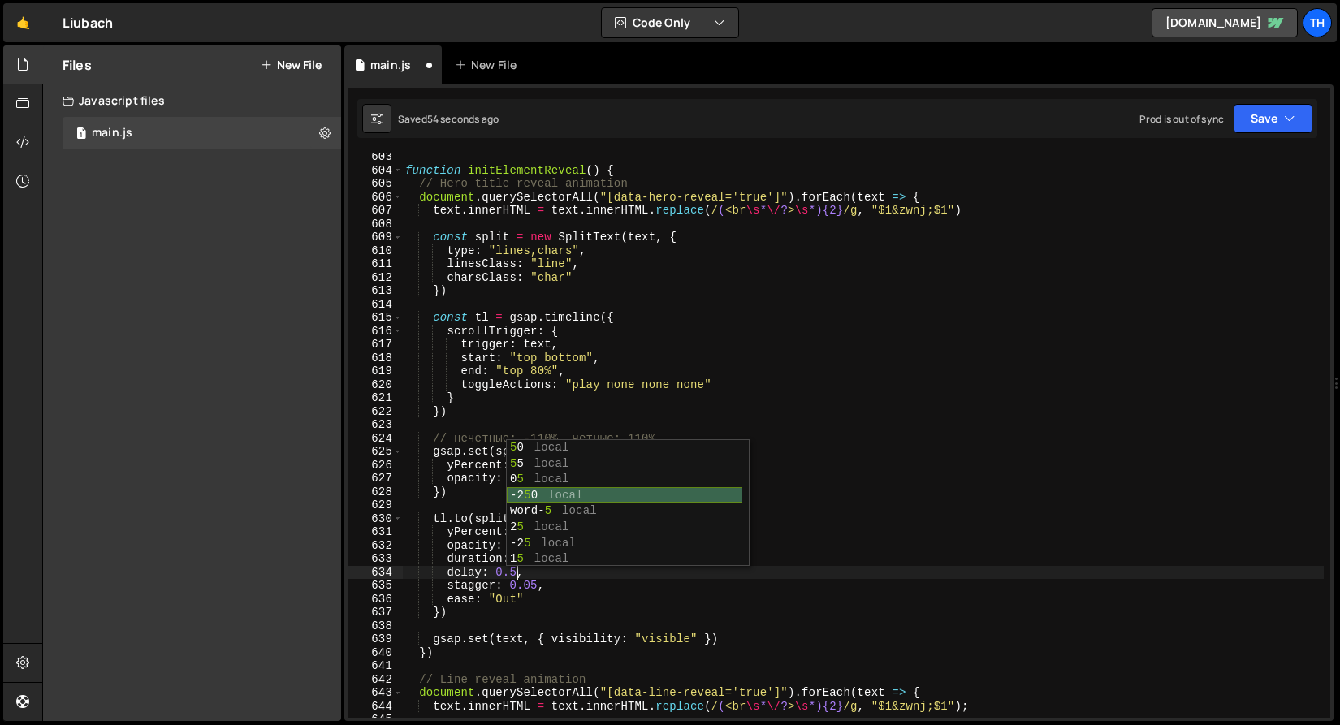
click at [557, 493] on div "5 0 local 5 5 local 0 5 local -2 5 0 local word- 5 local 2 5 local -2 5 local 1…" at bounding box center [628, 519] width 242 height 159
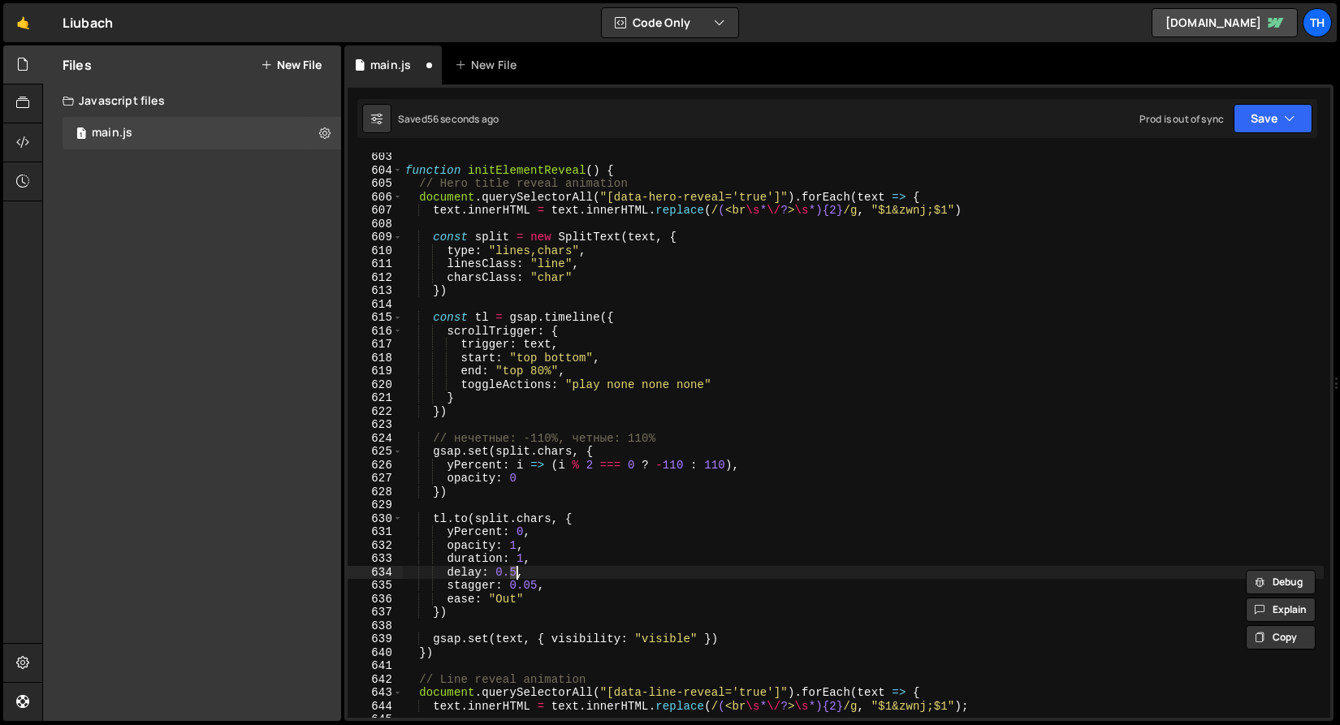
click at [564, 551] on div "function initElementReveal ( ) { // Hero title reveal animation document . quer…" at bounding box center [863, 446] width 922 height 592
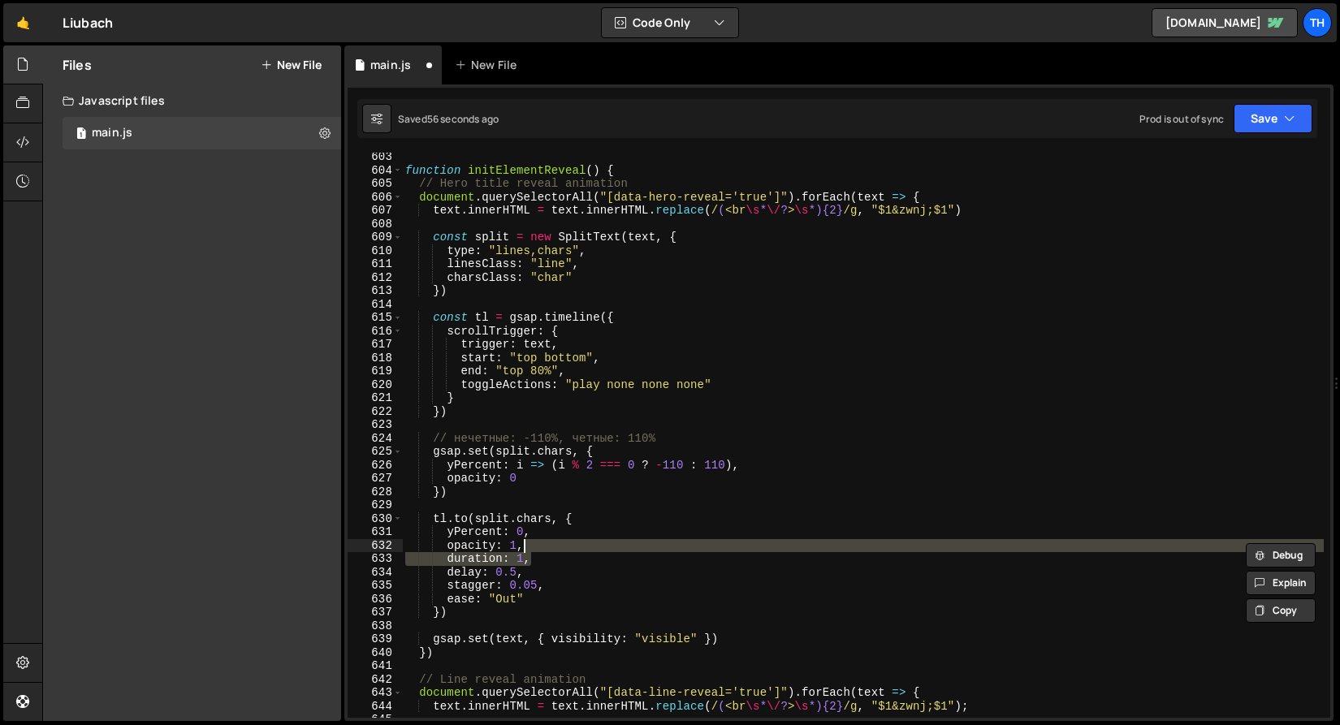
click at [486, 572] on div "function initElementReveal ( ) { // Hero title reveal animation document . quer…" at bounding box center [863, 446] width 922 height 592
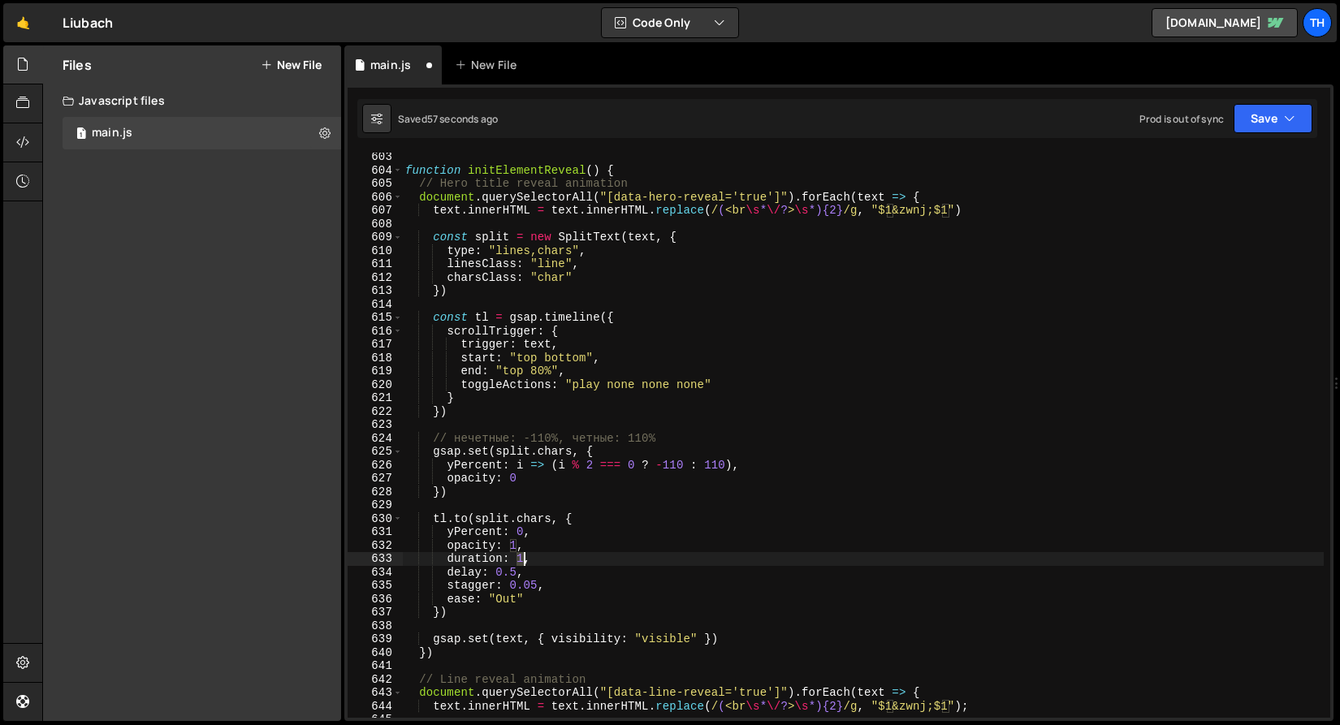
click at [523, 560] on div "function initElementReveal ( ) { // Hero title reveal animation document . quer…" at bounding box center [863, 446] width 922 height 592
click at [523, 560] on div "function initElementReveal ( ) { // Hero title reveal animation document . quer…" at bounding box center [863, 435] width 922 height 565
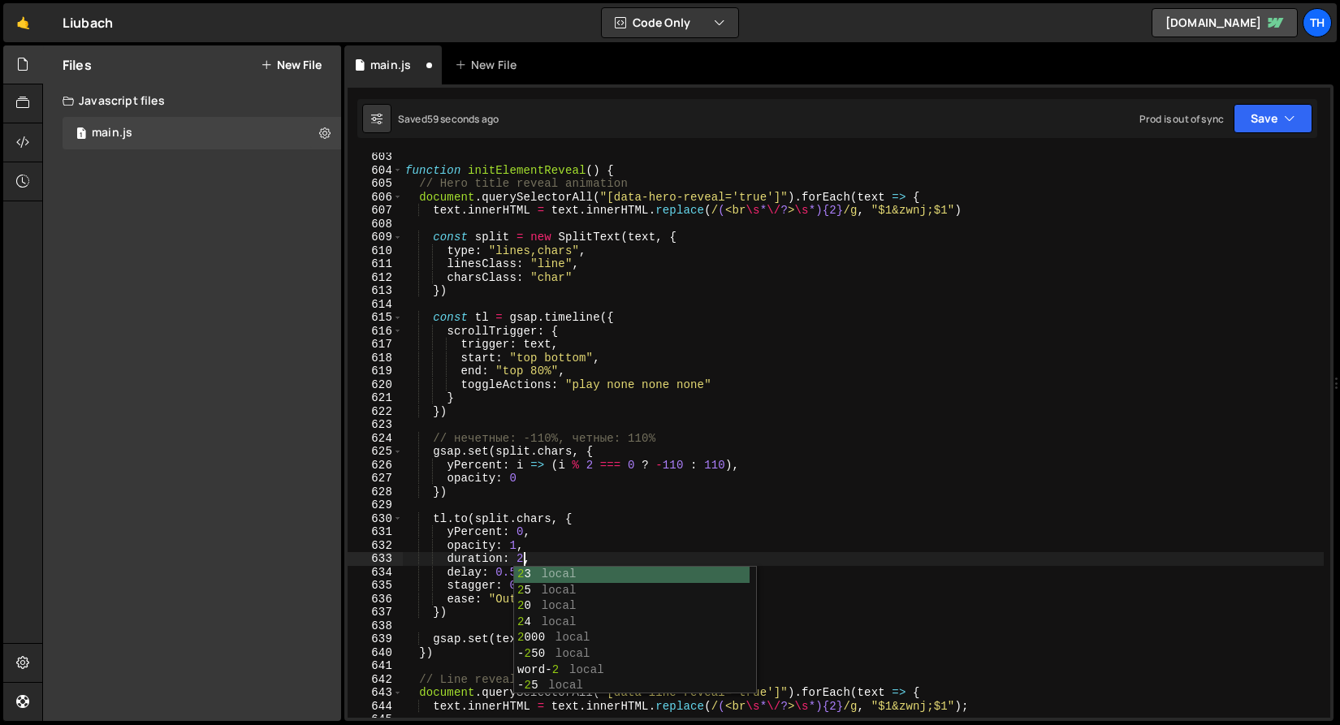
click at [341, 534] on div "Files New File Javascript files 1 main.js 0 CSS files Copy share link Edit File…" at bounding box center [691, 383] width 1298 height 676
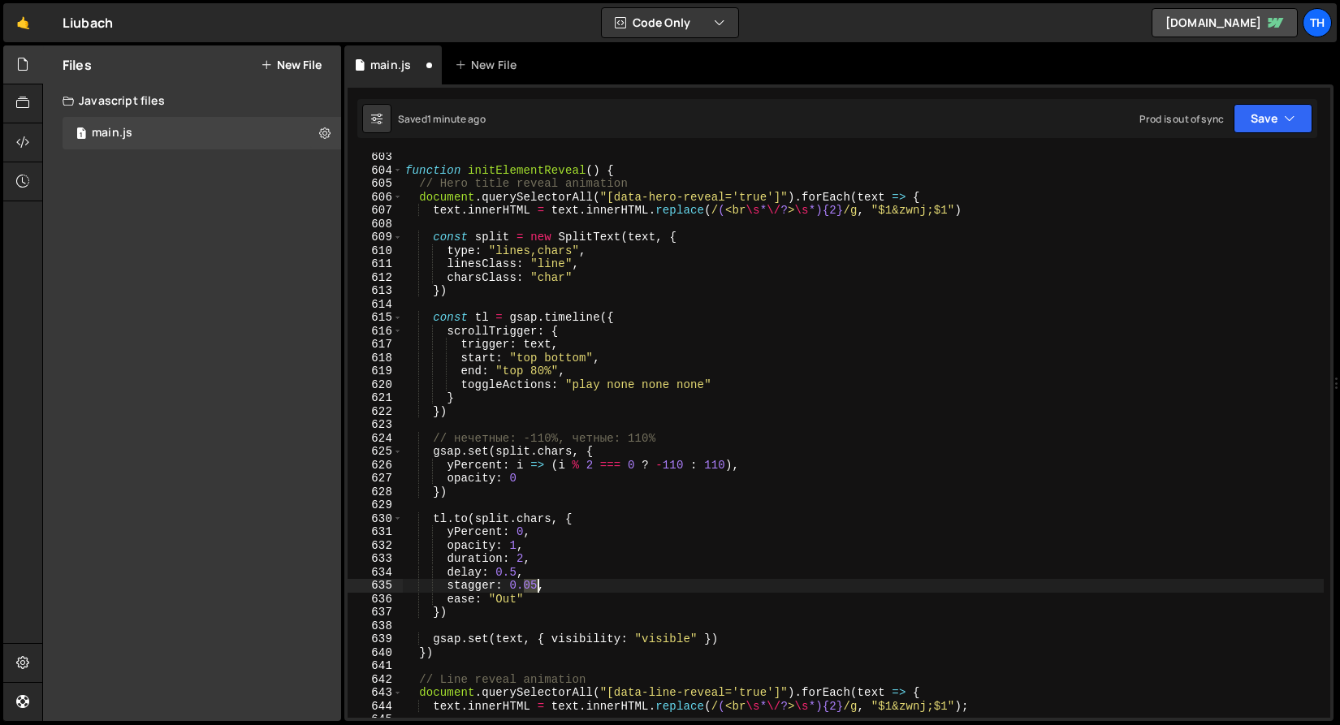
drag, startPoint x: 526, startPoint y: 587, endPoint x: 537, endPoint y: 587, distance: 10.6
click at [537, 587] on div "function initElementReveal ( ) { // Hero title reveal animation document . quer…" at bounding box center [863, 446] width 922 height 592
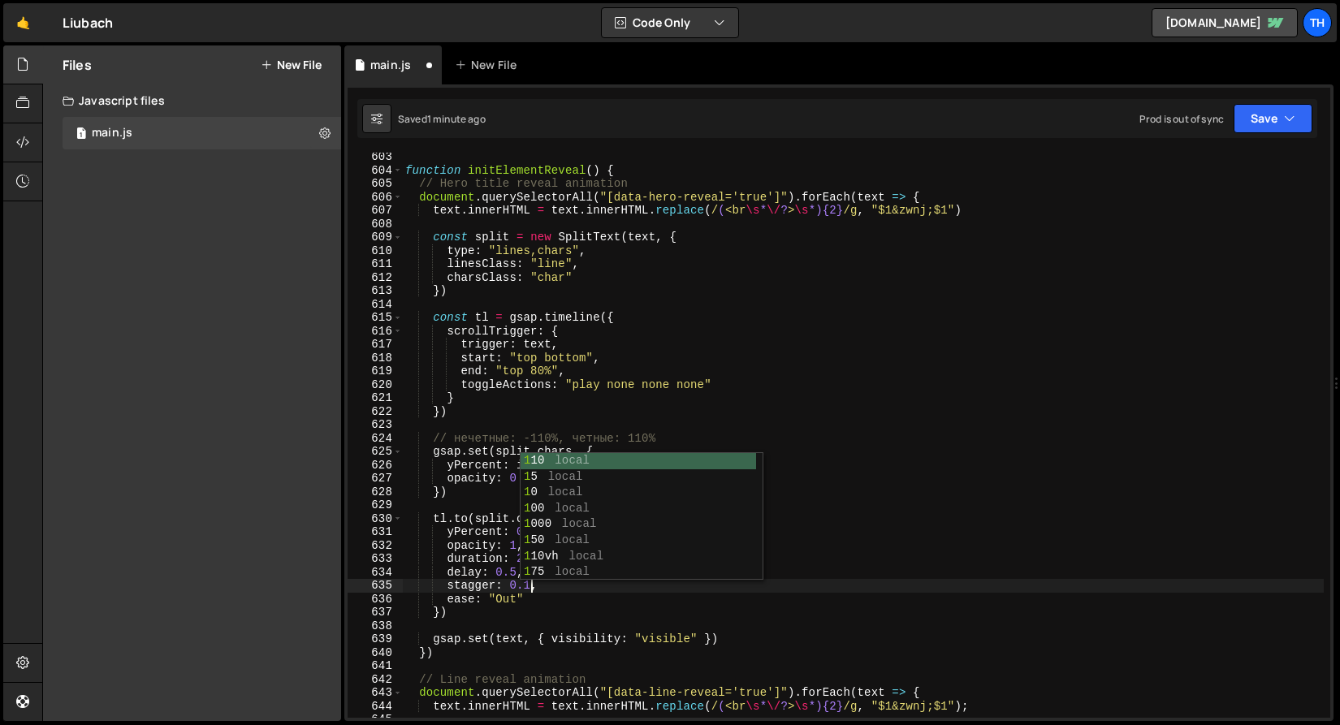
drag, startPoint x: 491, startPoint y: 615, endPoint x: 543, endPoint y: 607, distance: 52.6
click at [491, 615] on div "function initElementReveal ( ) { // Hero title reveal animation document . quer…" at bounding box center [863, 446] width 922 height 592
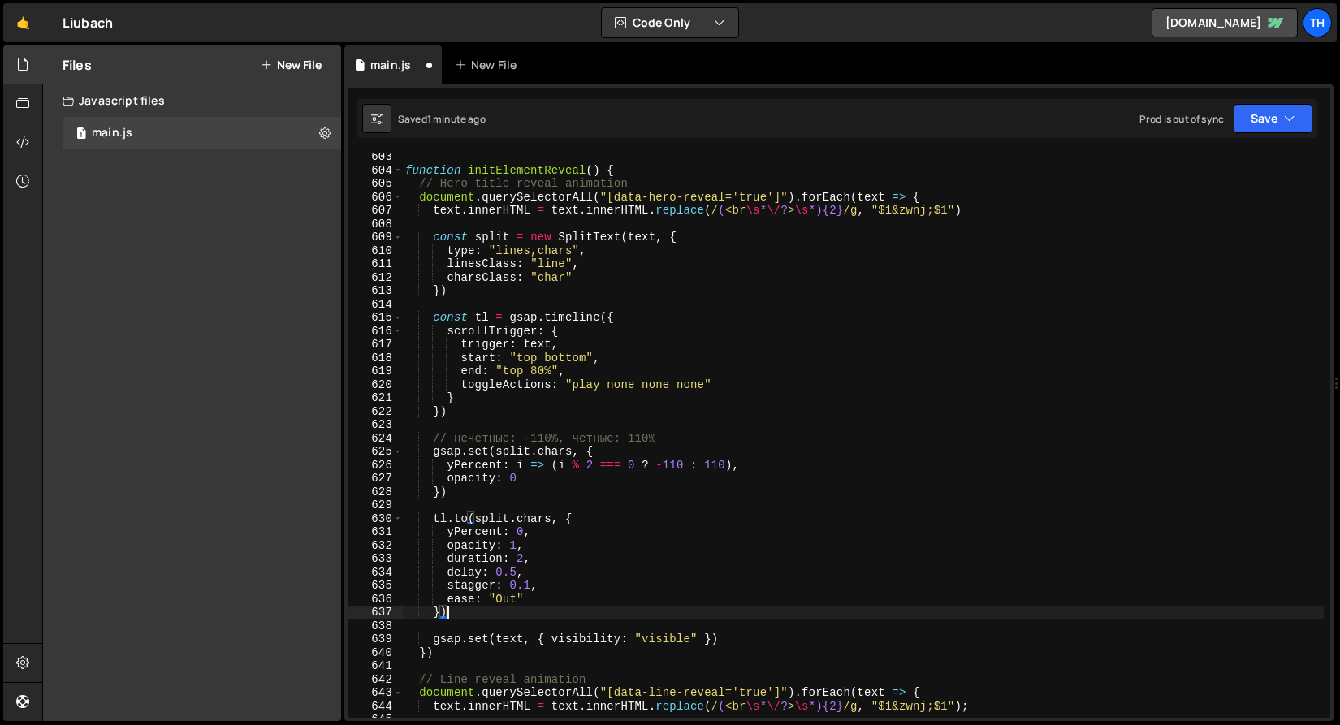
scroll to position [0, 2]
click at [1289, 125] on icon "button" at bounding box center [1289, 118] width 11 height 16
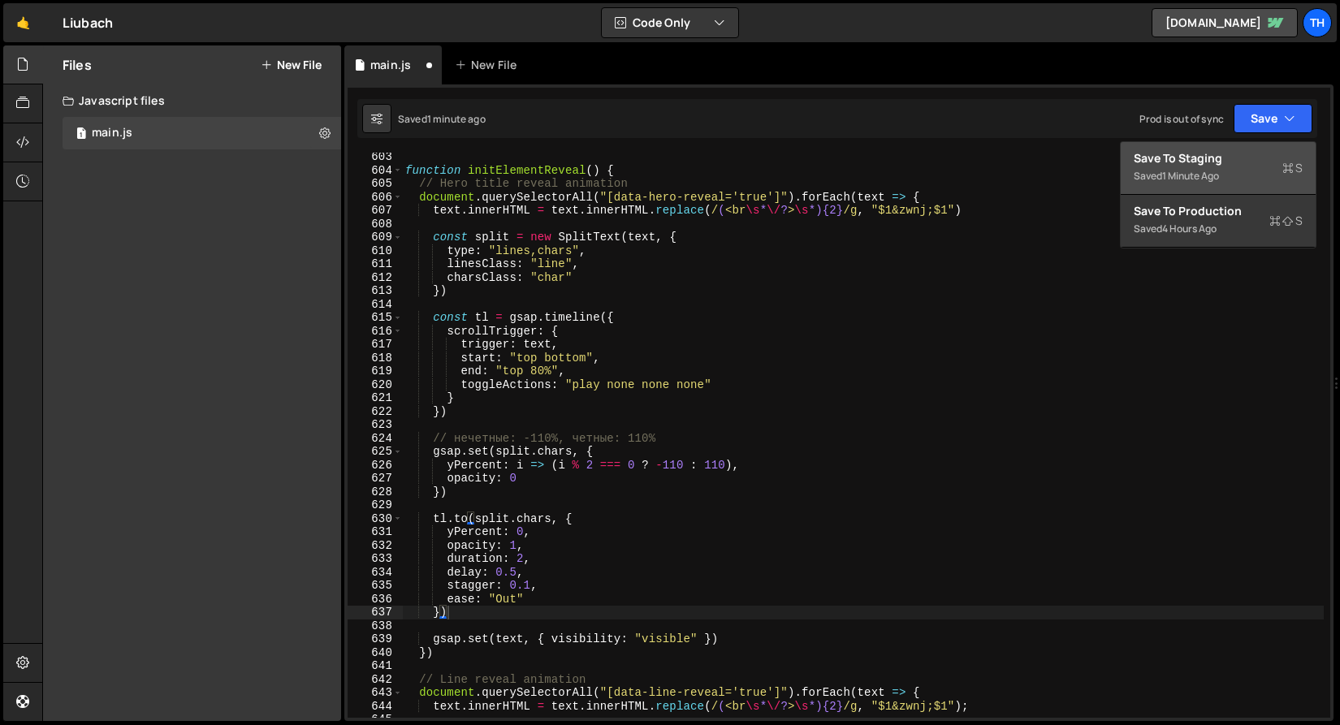
click at [1207, 187] on button "Save to Staging S Saved 1 minute ago" at bounding box center [1218, 168] width 195 height 53
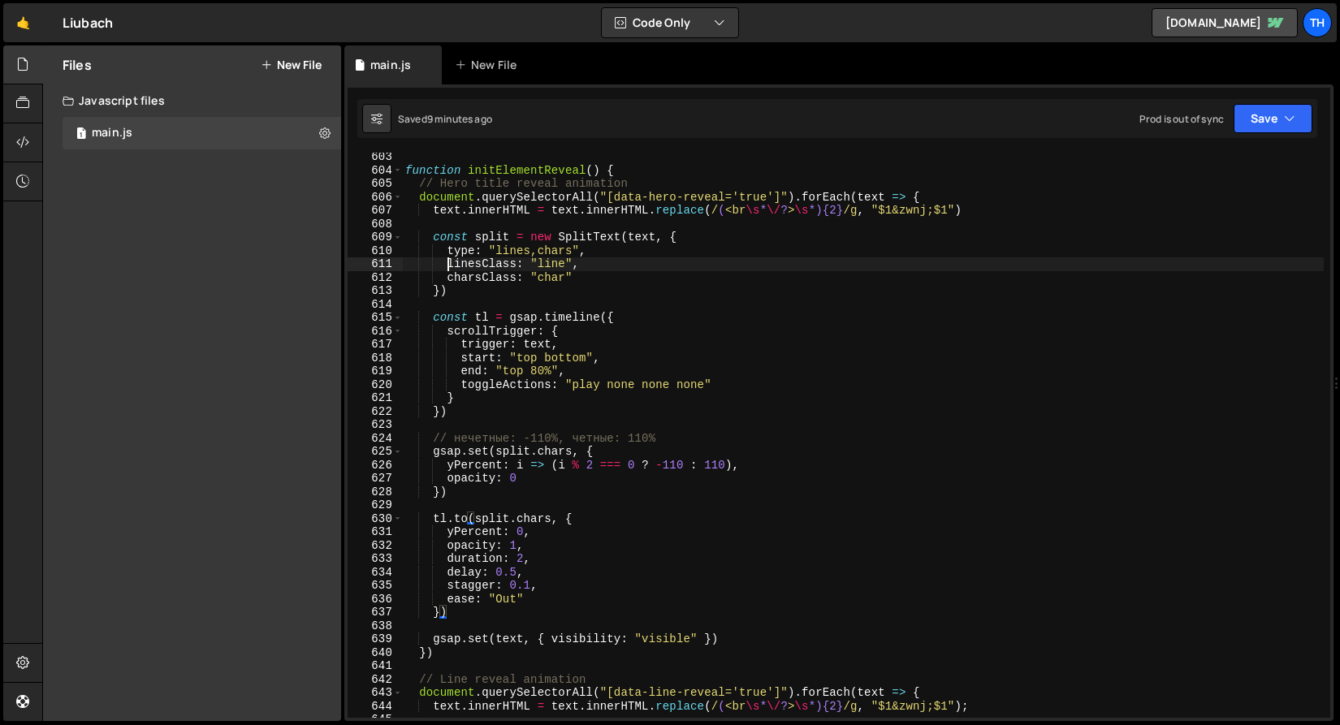
click at [445, 266] on div "function initElementReveal ( ) { // Hero title reveal animation document . quer…" at bounding box center [863, 446] width 922 height 592
click at [655, 196] on div "function initElementReveal ( ) { // Hero title reveal animation document . quer…" at bounding box center [863, 446] width 922 height 592
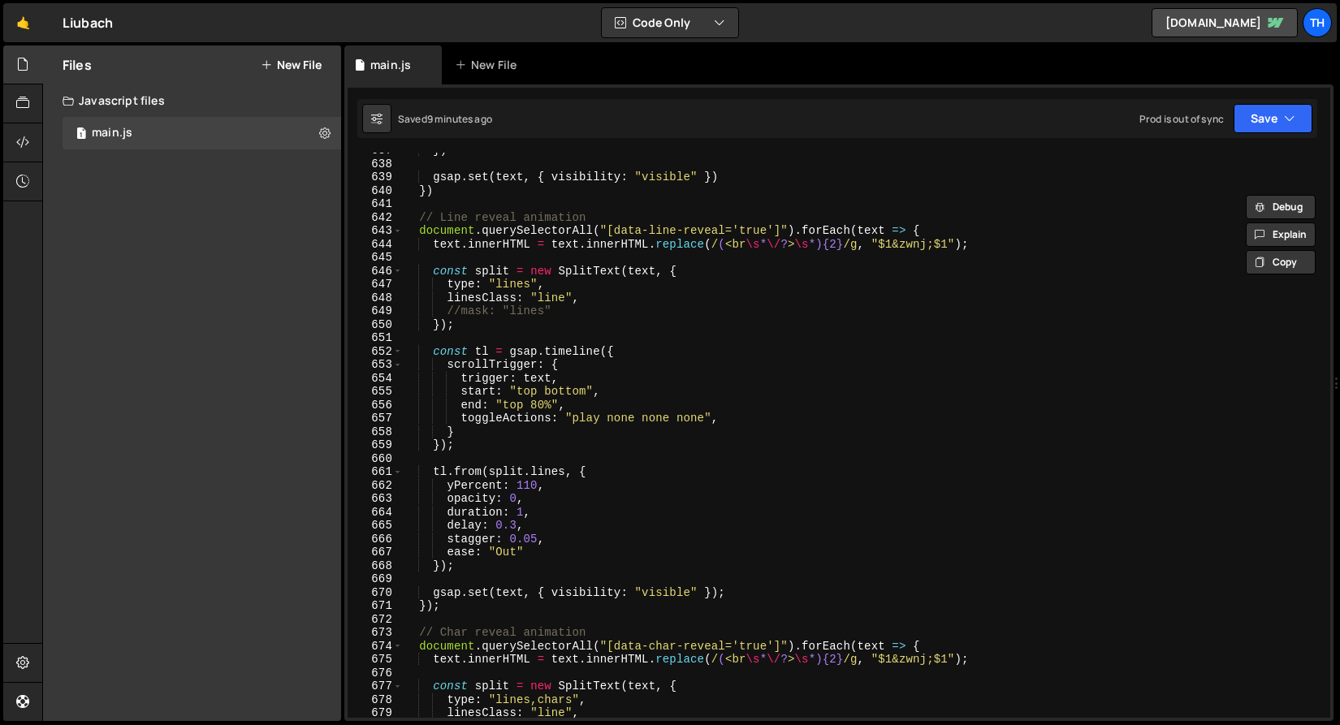
scroll to position [8357, 0]
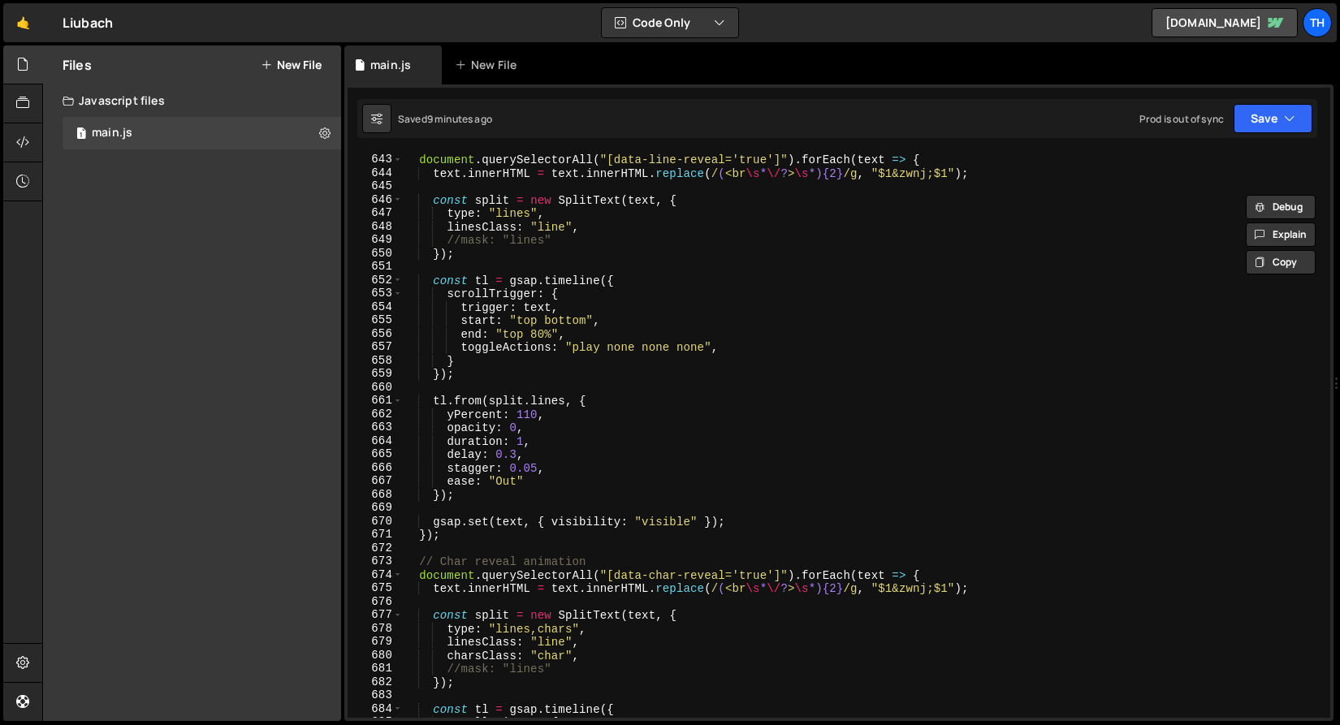
click at [672, 571] on div "// Line reveal animation document . querySelectorAll ( "[data-line-reveal='true…" at bounding box center [863, 436] width 922 height 592
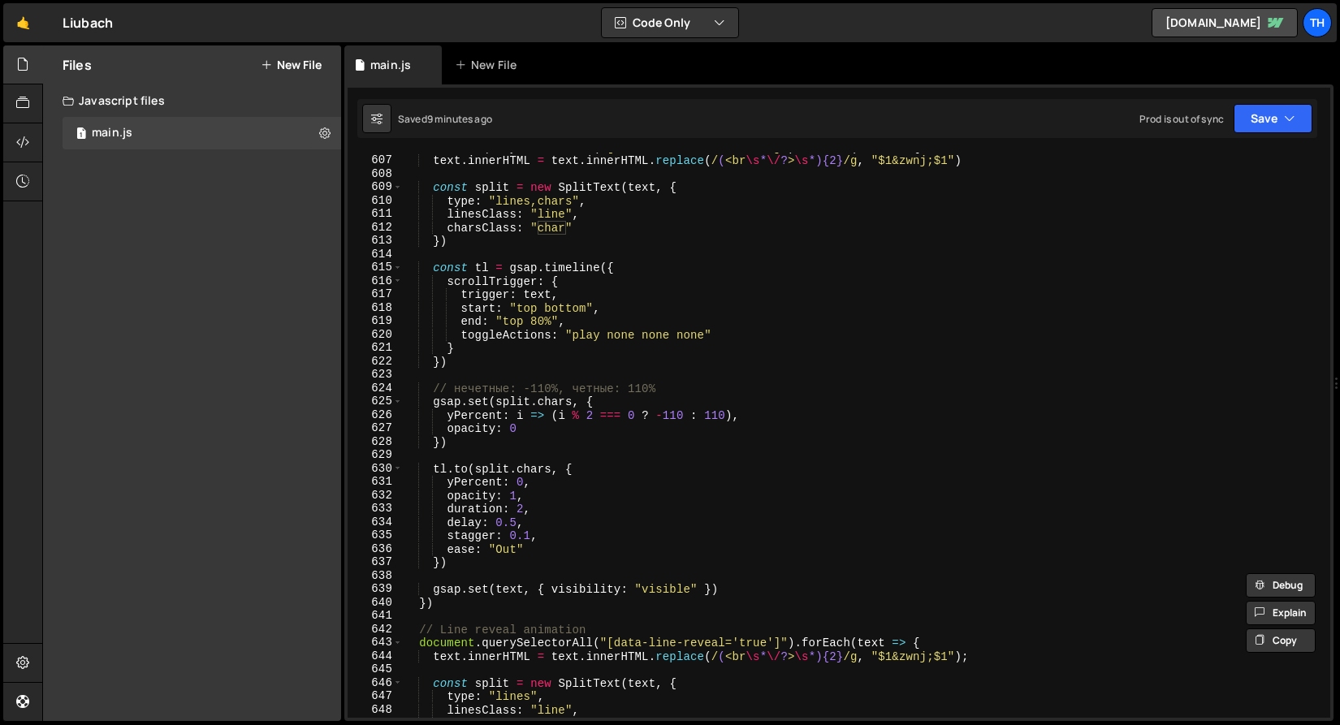
scroll to position [7772, 0]
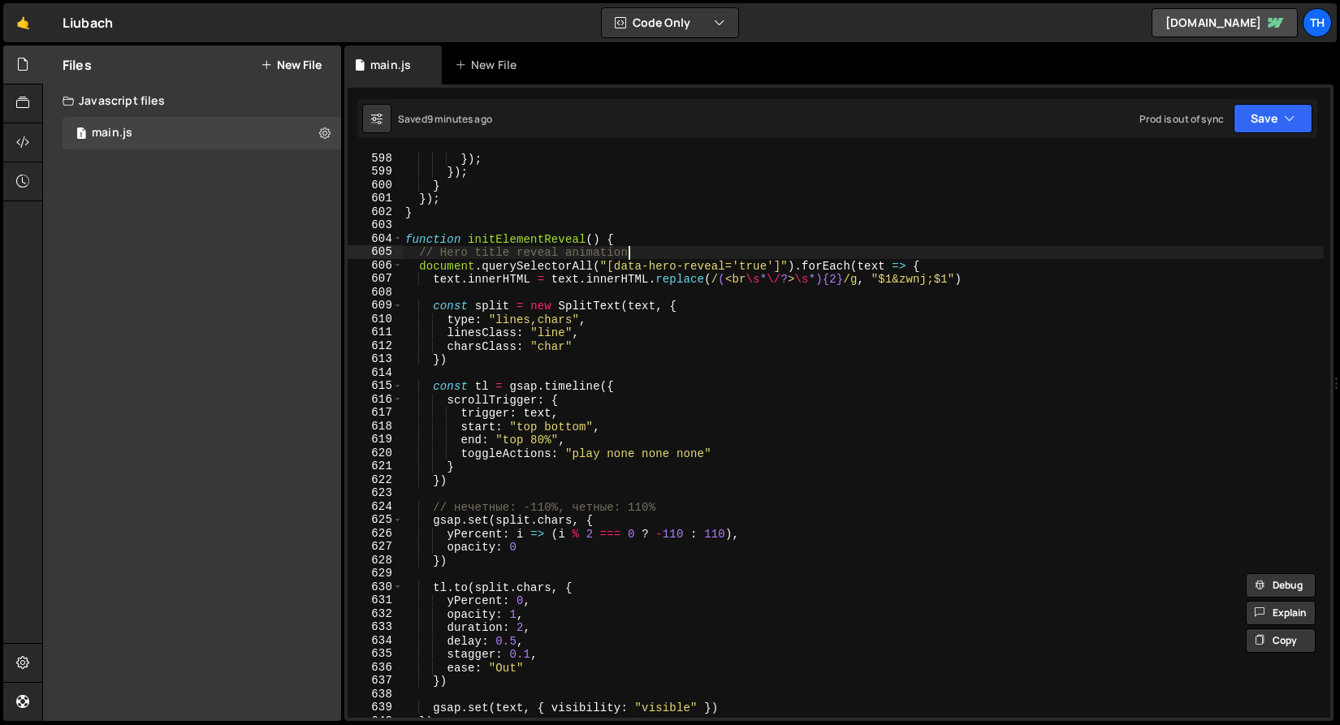
click at [664, 253] on div "}) ; }) ; } }) ; } function initElementReveal ( ) { // Hero title reveal animat…" at bounding box center [863, 448] width 922 height 592
click at [659, 259] on div "}) ; }) ; } }) ; } function initElementReveal ( ) { // Hero title reveal animat…" at bounding box center [863, 448] width 922 height 592
paste textarea "char"
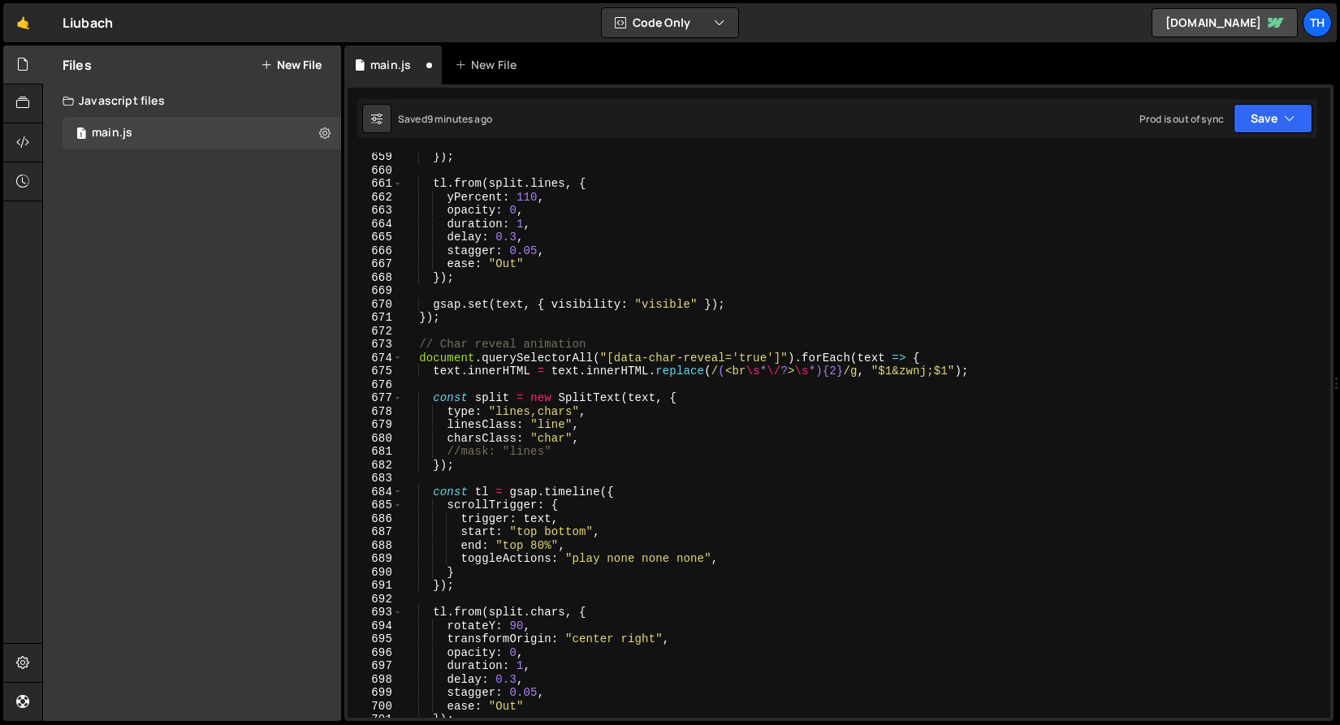
scroll to position [8715, 0]
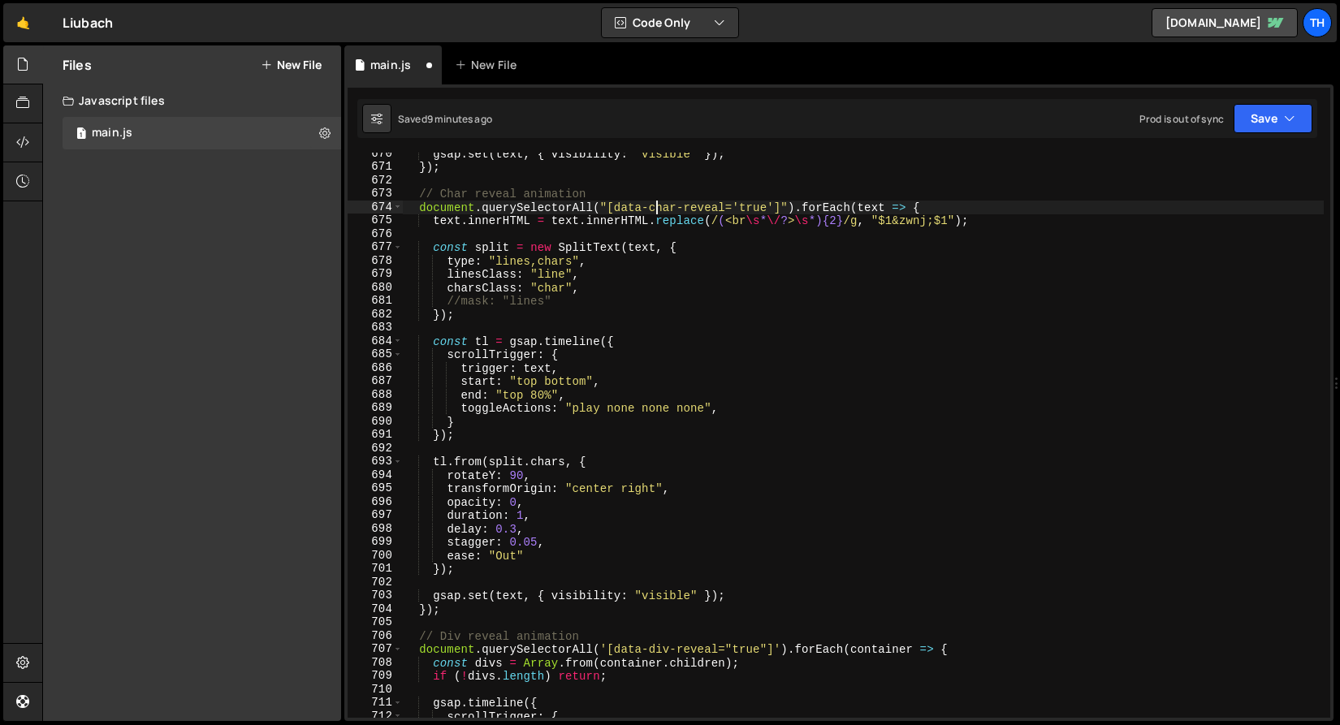
click at [659, 212] on div "gsap . set ( text , { visibility : "visible" }) ; }) ; // Char reveal animation…" at bounding box center [863, 443] width 922 height 592
click at [1296, 135] on div "Saved 9 minutes ago Prod is out of sync Upgrade to Edit Save Save to Staging S …" at bounding box center [837, 118] width 960 height 39
click at [1283, 122] on button "Save" at bounding box center [1273, 118] width 79 height 29
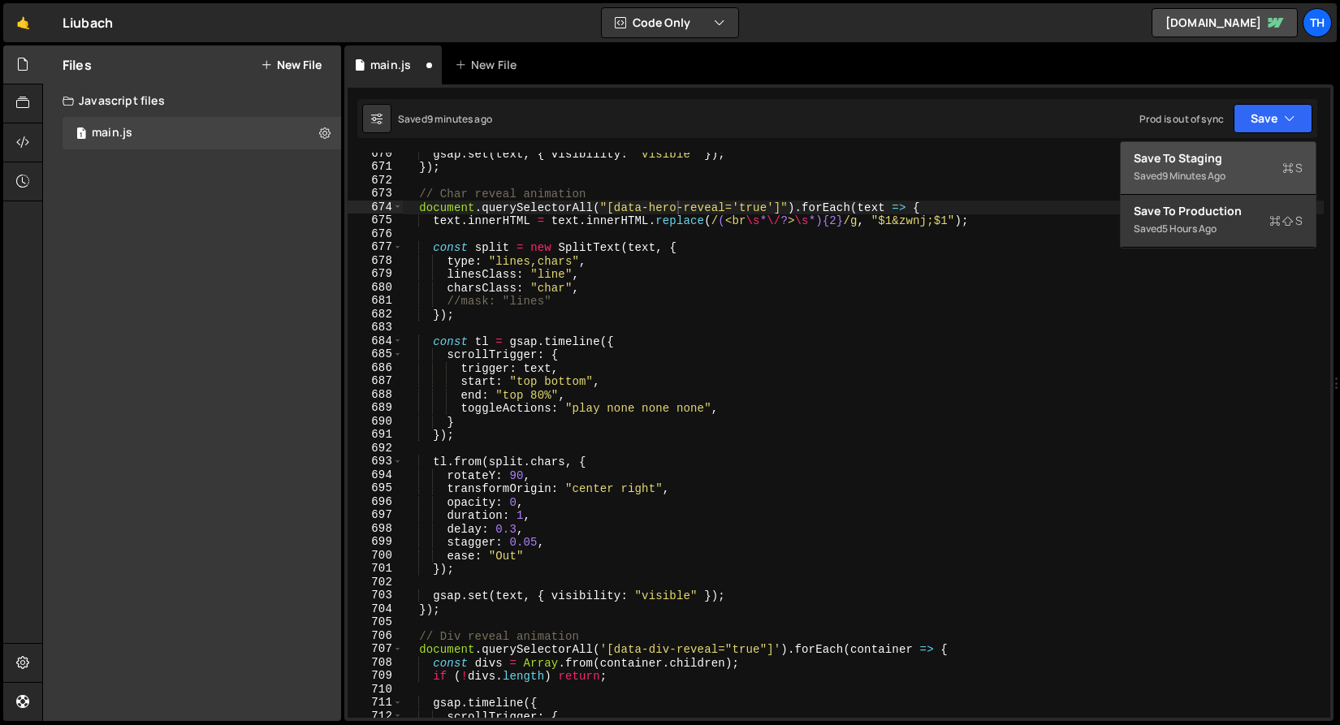
click at [1256, 164] on div "Save to Staging S" at bounding box center [1218, 158] width 169 height 16
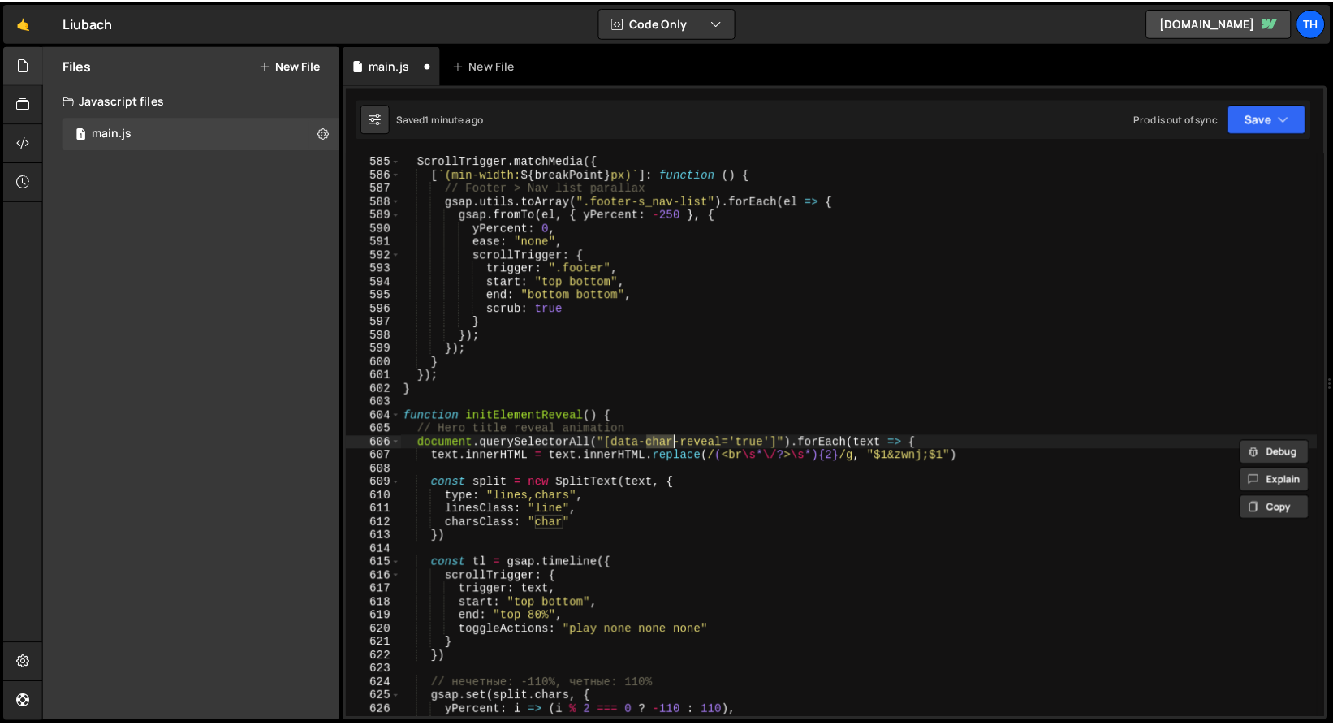
scroll to position [7602, 0]
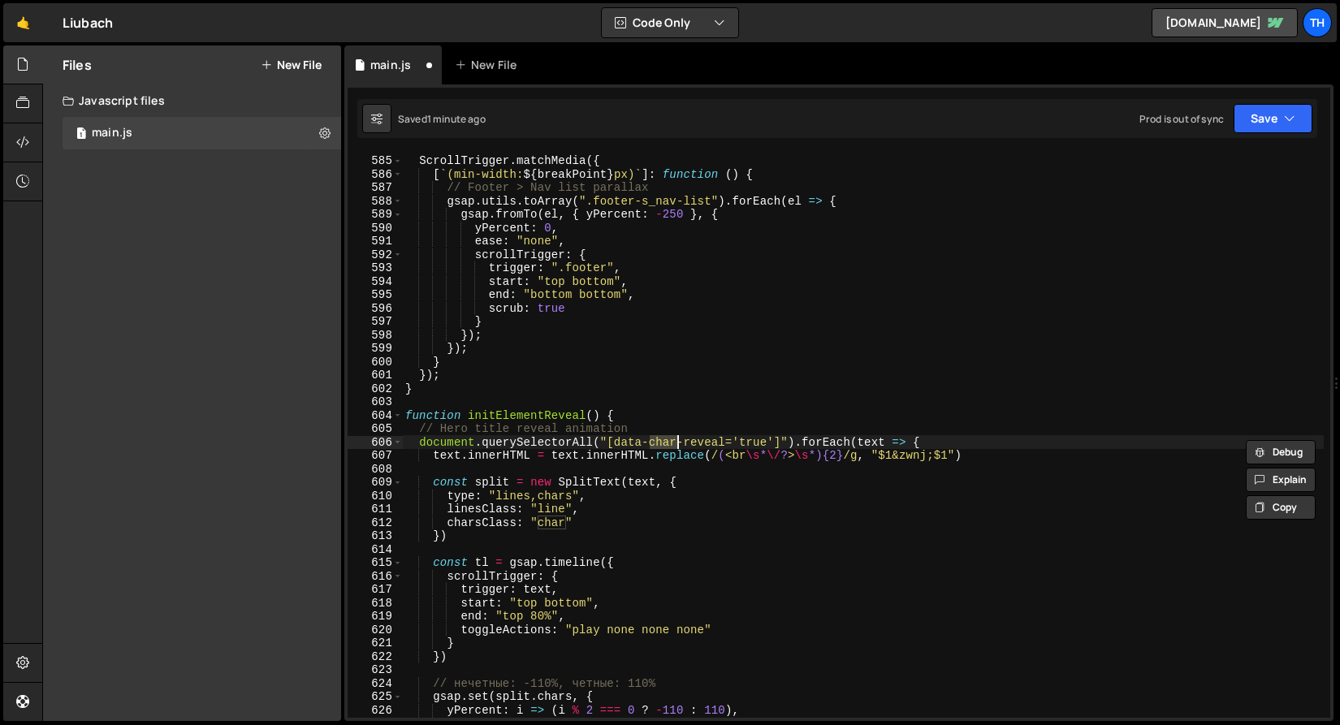
type textarea "document.querySelectorAll("[data-hero-reveal='true']").forEach(text => {"
click at [1261, 105] on button "Save" at bounding box center [1273, 118] width 79 height 29
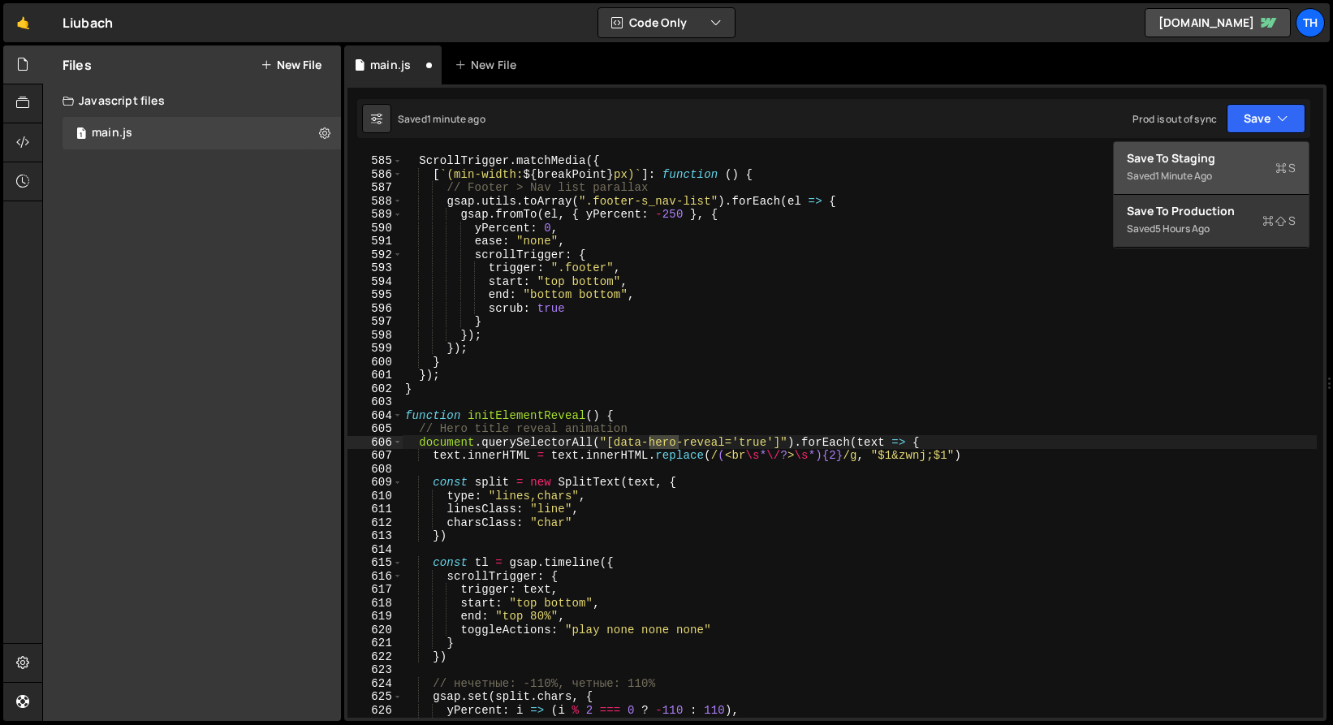
click at [1233, 171] on div "Saved 1 minute ago" at bounding box center [1211, 175] width 169 height 19
